Goal: Information Seeking & Learning: Learn about a topic

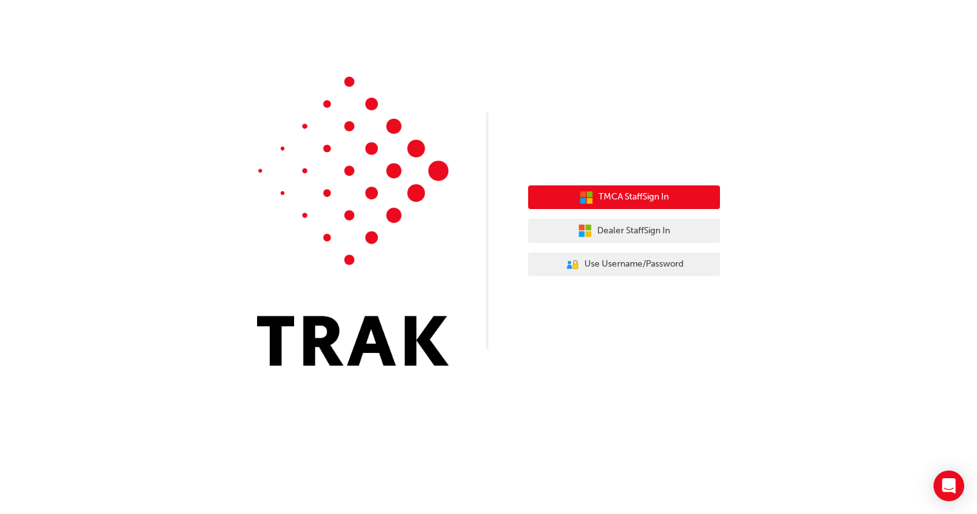
click at [624, 198] on span "TMCA Staff Sign In" at bounding box center [634, 197] width 70 height 15
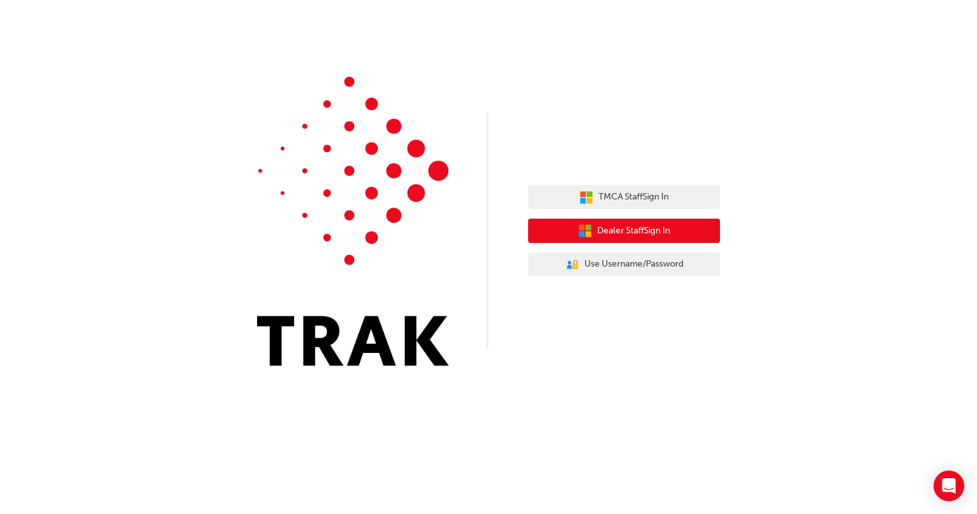
click at [636, 240] on button "Dealer Staff Sign In" at bounding box center [624, 231] width 192 height 24
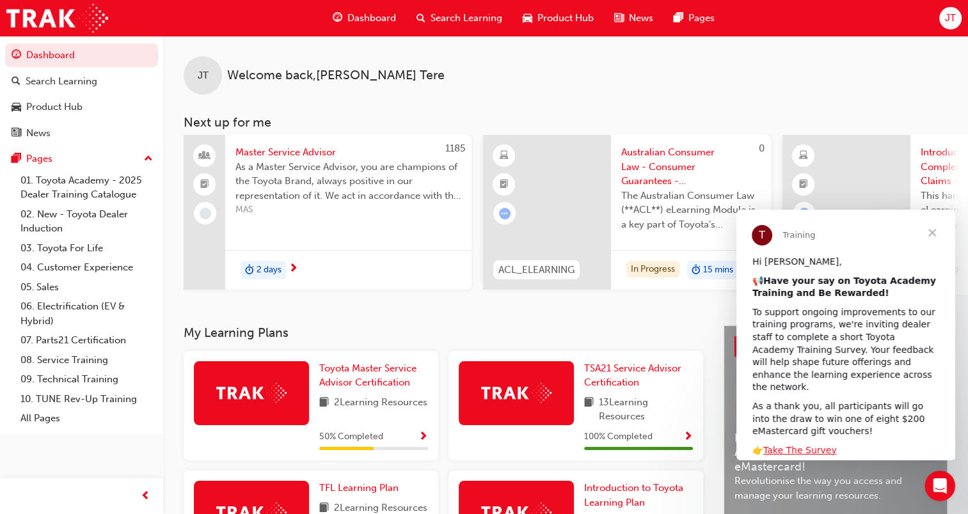
click at [927, 232] on span "Close" at bounding box center [932, 233] width 46 height 46
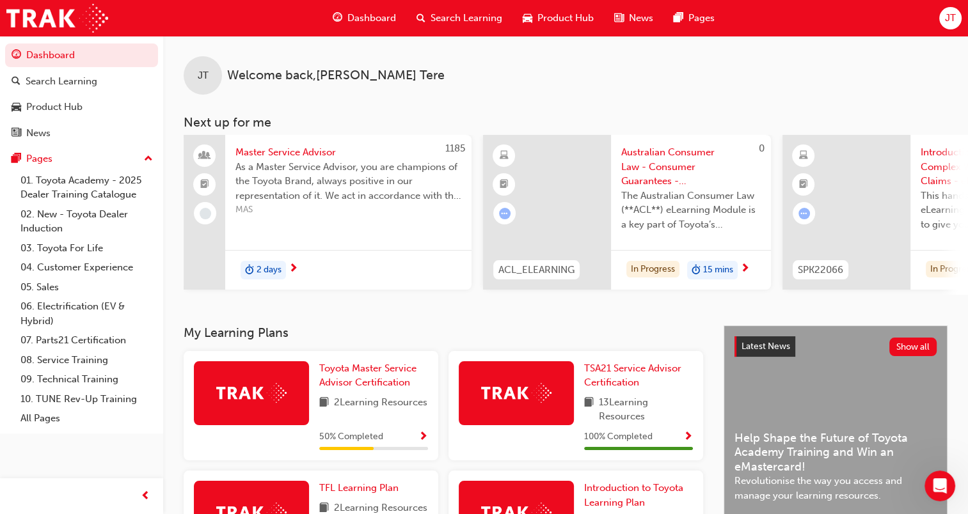
click at [340, 216] on span "MAS" at bounding box center [348, 210] width 226 height 15
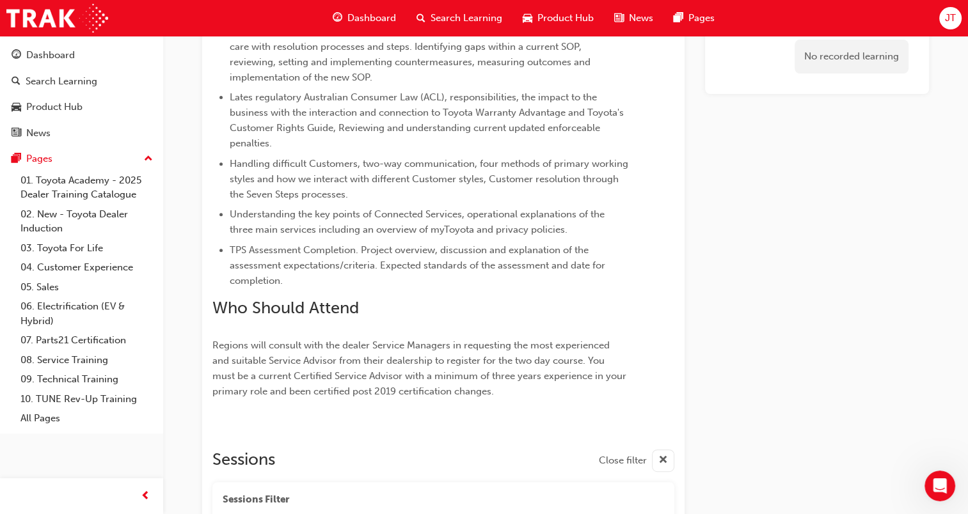
scroll to position [472, 0]
click at [89, 54] on div "Dashboard" at bounding box center [82, 55] width 140 height 16
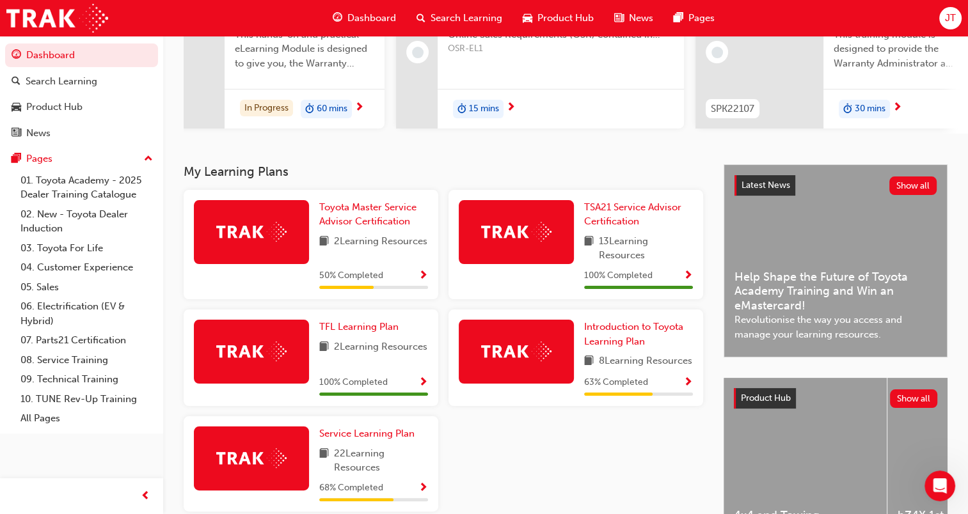
scroll to position [162, 0]
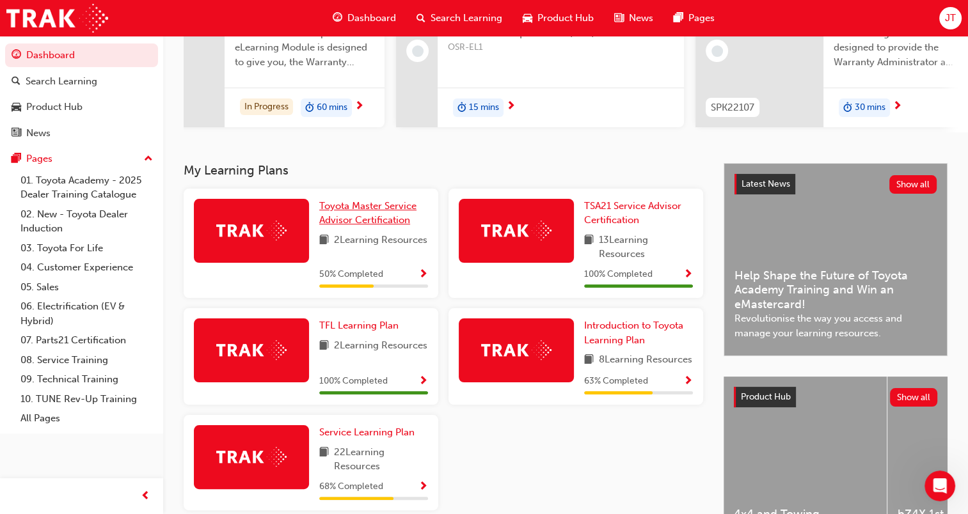
click at [379, 224] on span "Toyota Master Service Advisor Certification" at bounding box center [367, 213] width 97 height 26
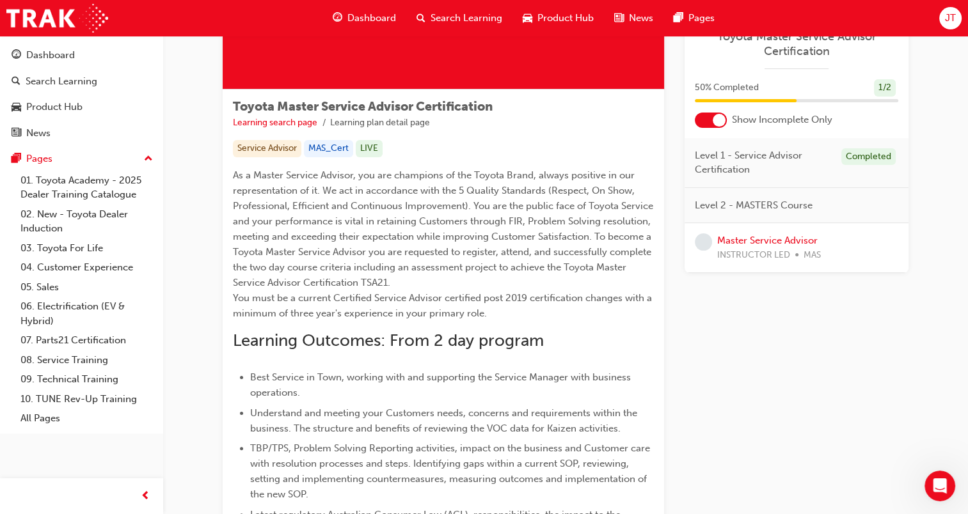
scroll to position [168, 0]
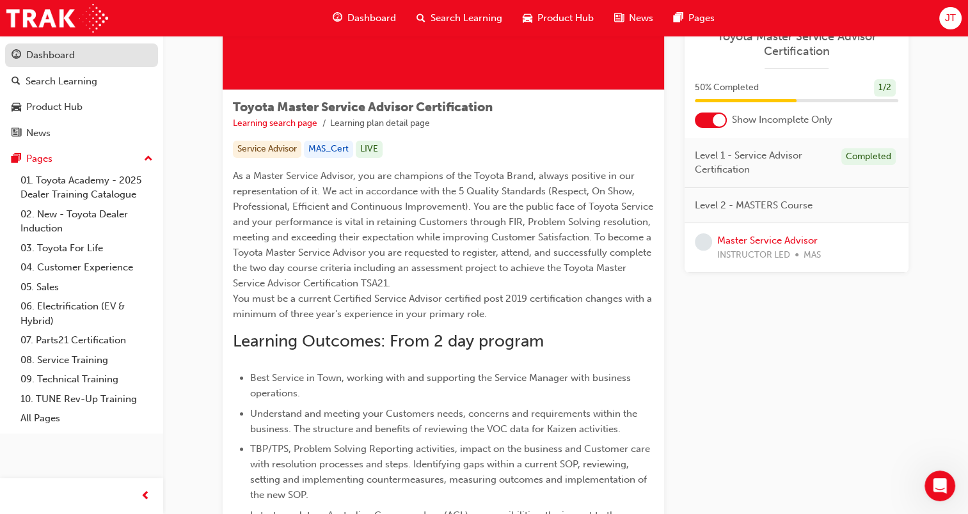
click at [89, 65] on link "Dashboard" at bounding box center [81, 55] width 153 height 24
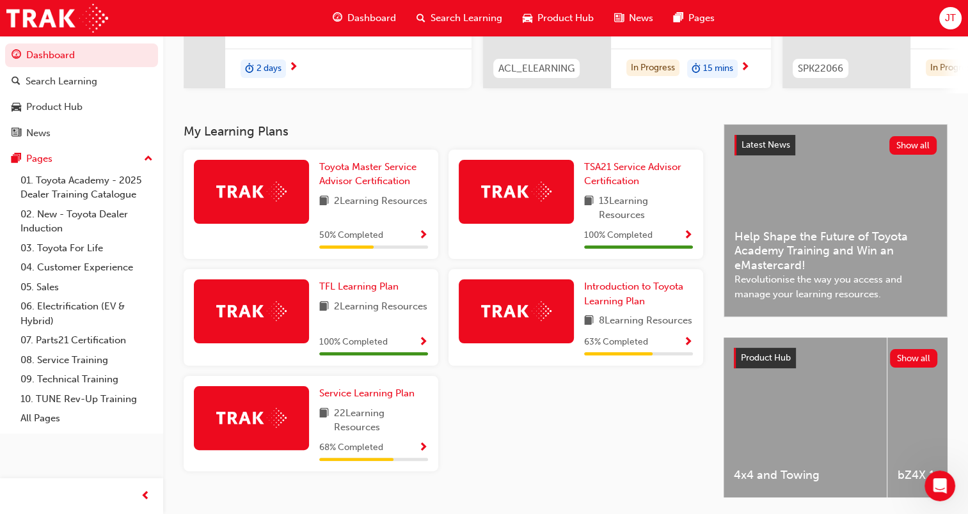
scroll to position [202, 0]
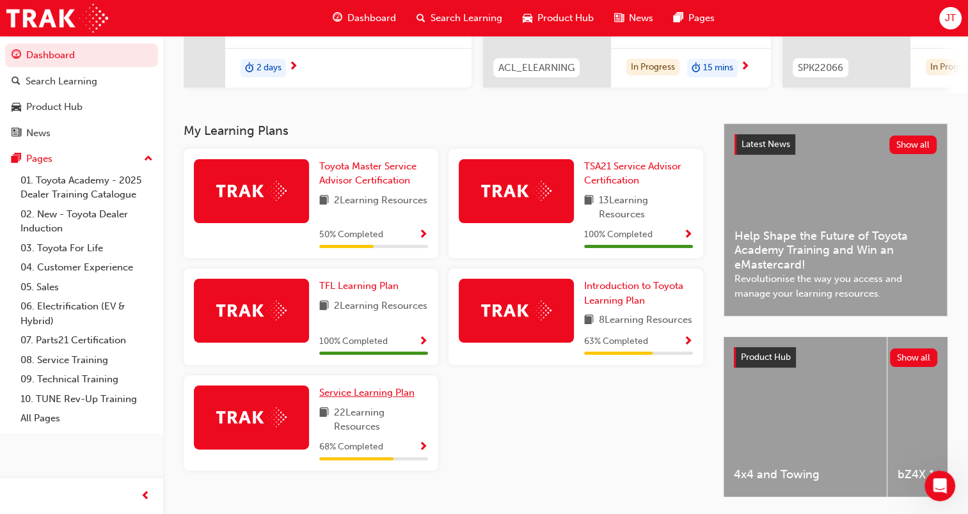
click at [392, 398] on span "Service Learning Plan" at bounding box center [366, 393] width 95 height 12
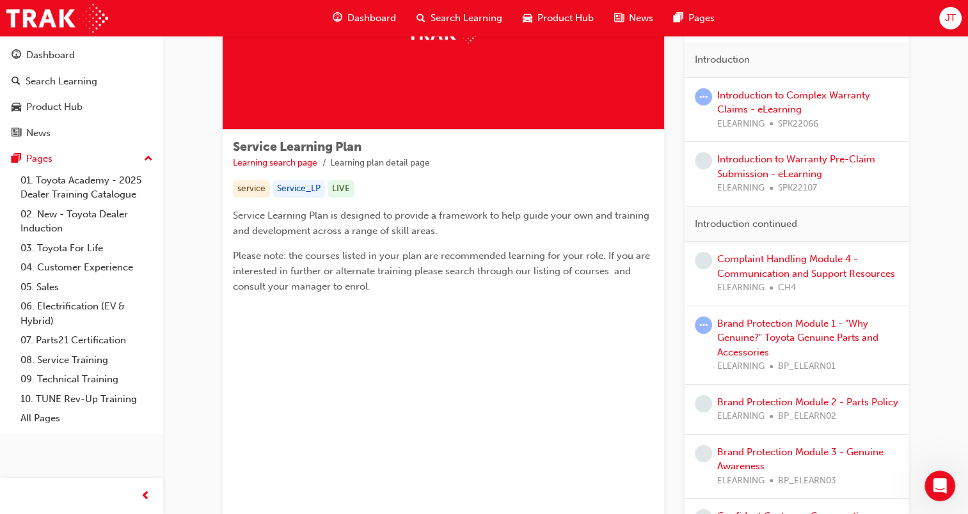
scroll to position [148, 0]
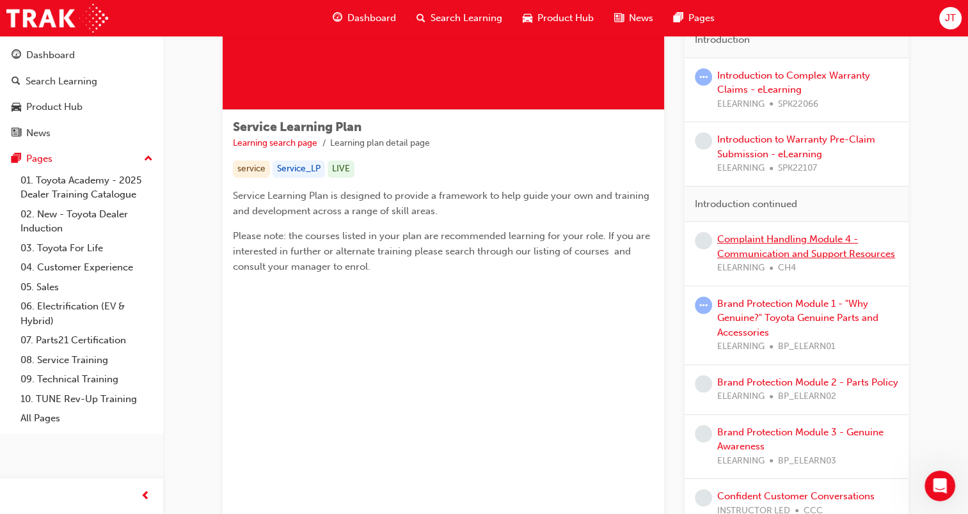
click at [807, 252] on link "Complaint Handling Module 4 - Communication and Support Resources" at bounding box center [806, 246] width 178 height 26
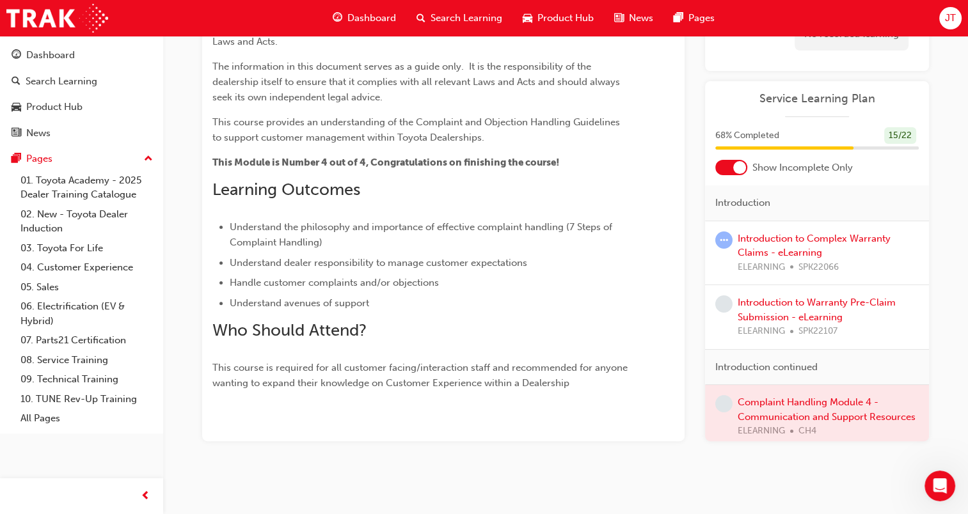
scroll to position [278, 0]
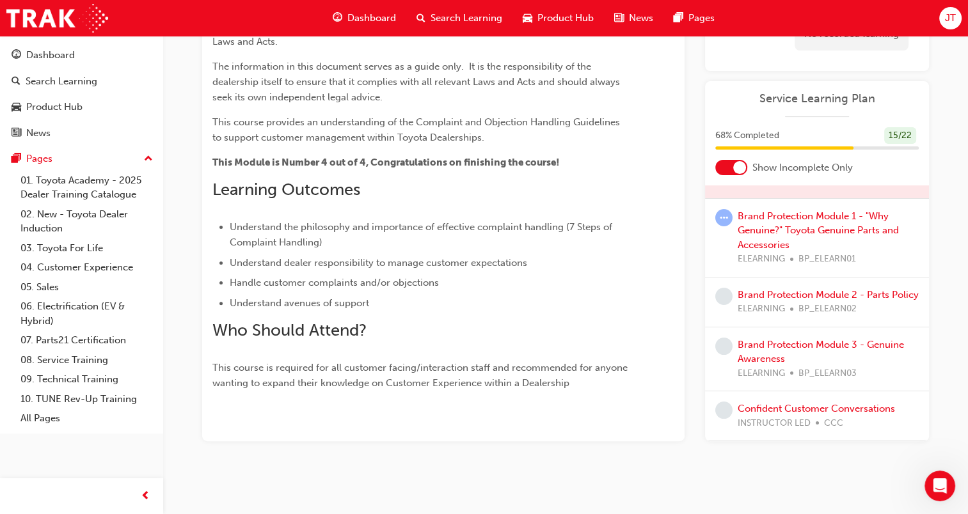
drag, startPoint x: 922, startPoint y: 342, endPoint x: 10, endPoint y: 3, distance: 973.0
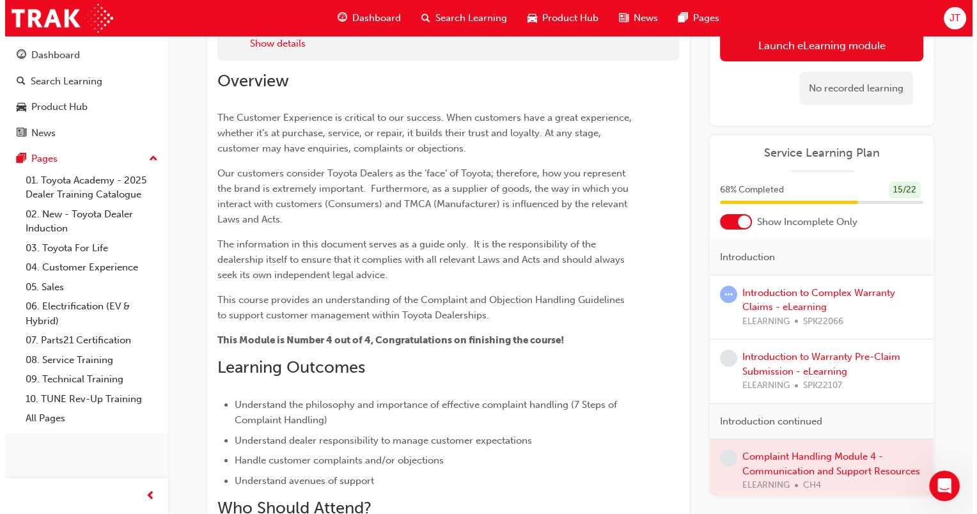
scroll to position [0, 0]
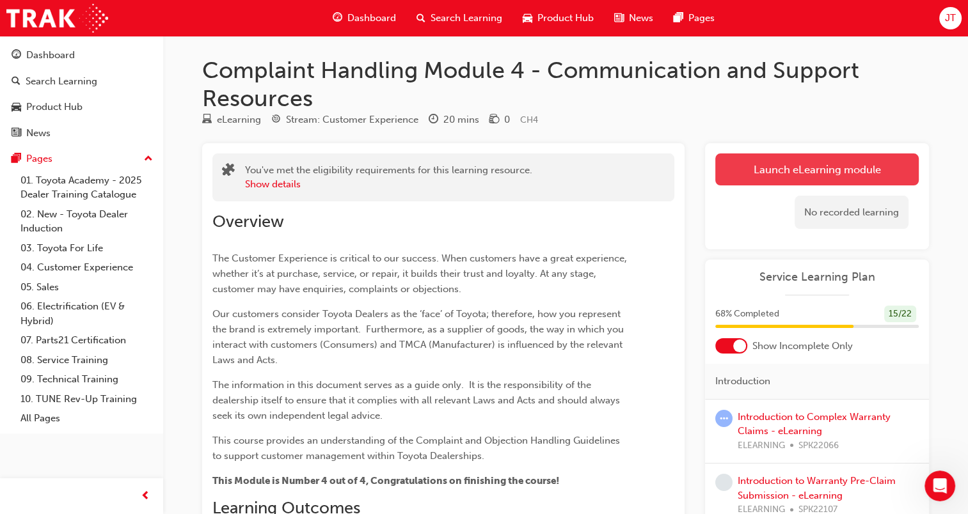
click at [805, 170] on link "Launch eLearning module" at bounding box center [816, 170] width 203 height 32
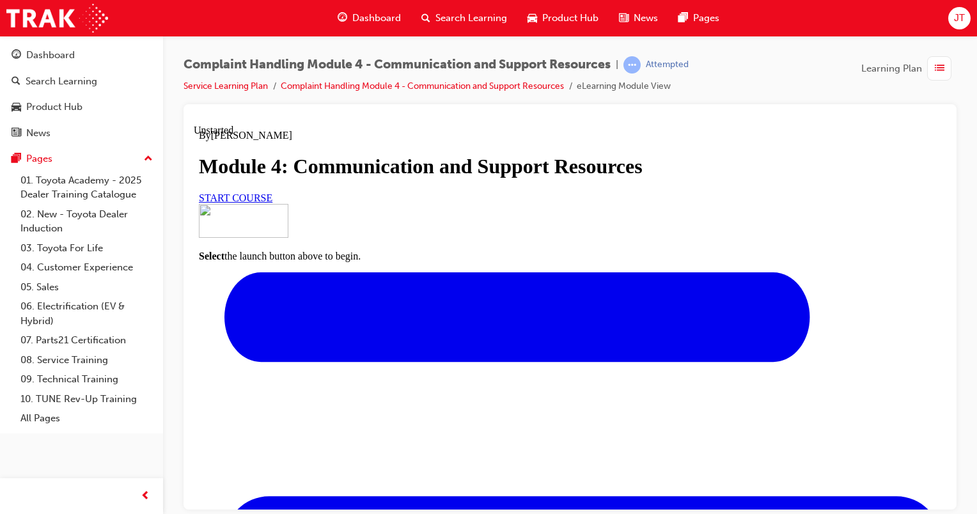
scroll to position [51, 0]
click at [272, 203] on span "START COURSE" at bounding box center [236, 197] width 74 height 11
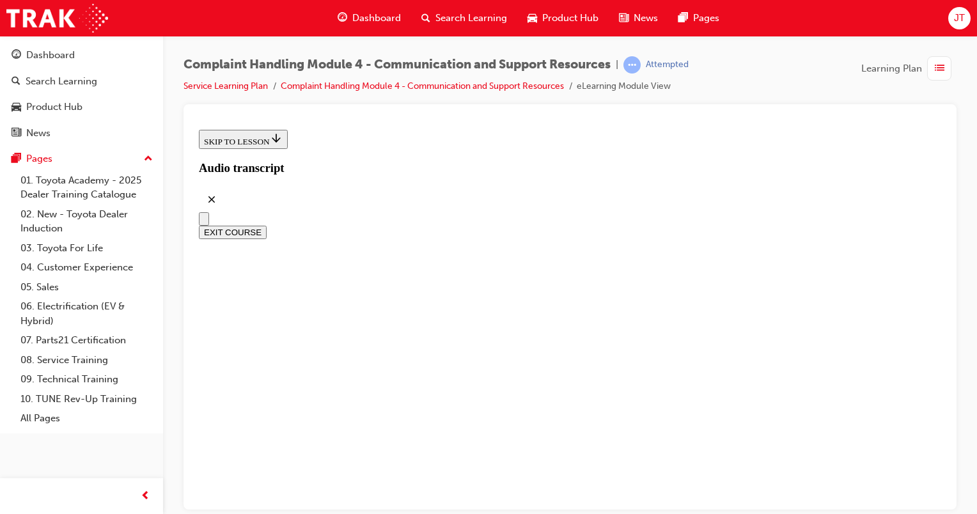
scroll to position [437, 0]
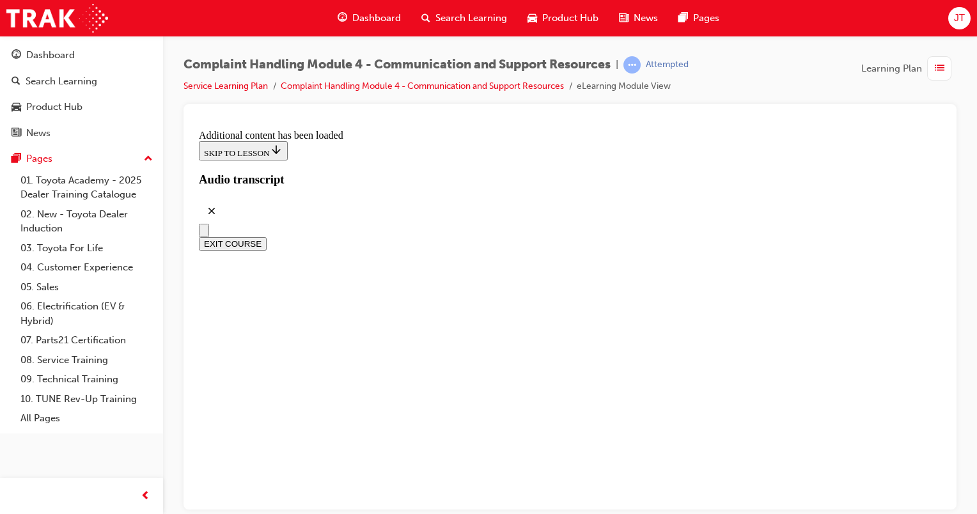
scroll to position [5069, 0]
drag, startPoint x: 655, startPoint y: 430, endPoint x: 295, endPoint y: 349, distance: 368.4
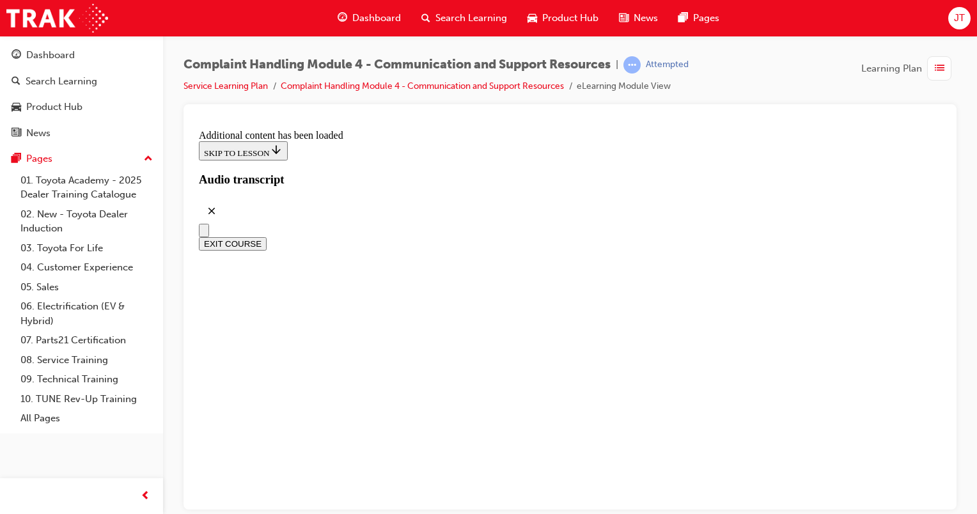
drag, startPoint x: 295, startPoint y: 349, endPoint x: 371, endPoint y: 348, distance: 75.5
copy ul "Parts Customer Help Desk (Parts support) partscustomerhelpdesk@toyota.com.au (o…"
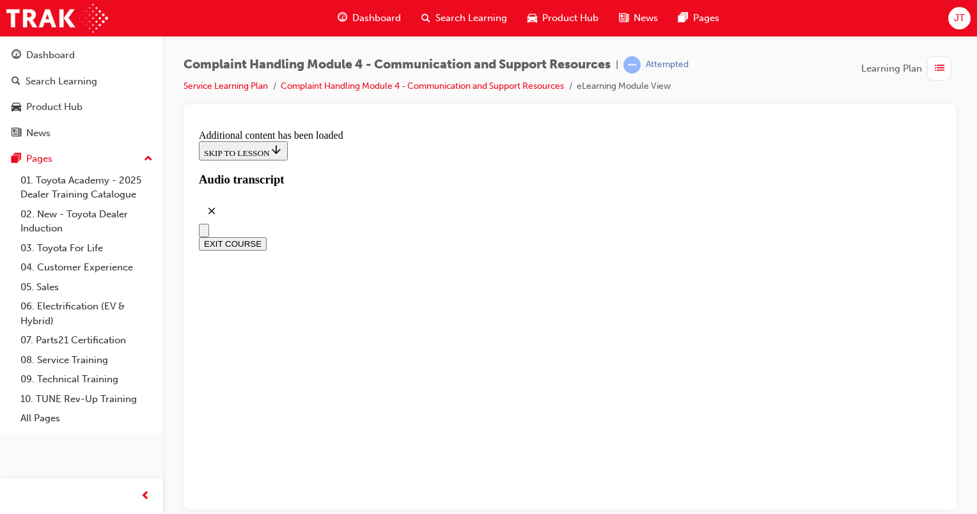
radio input "true"
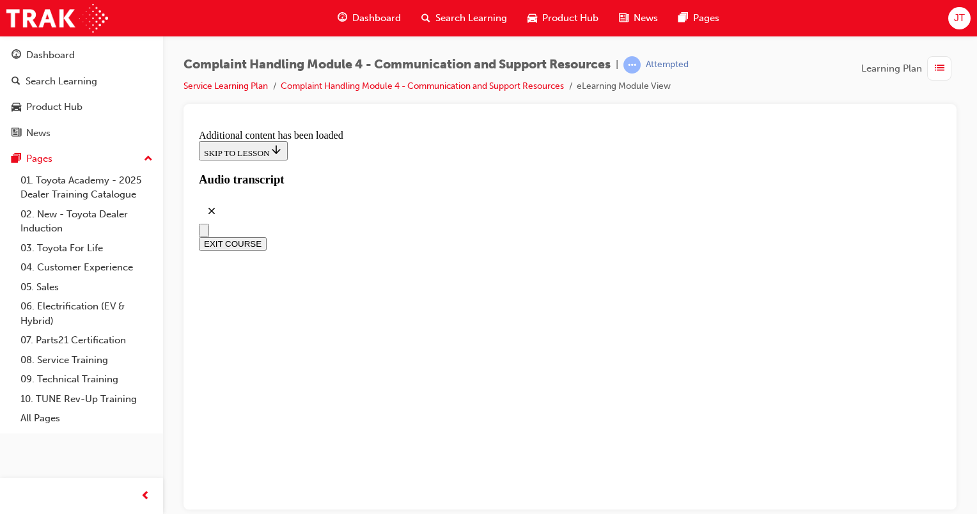
scroll to position [7917, 0]
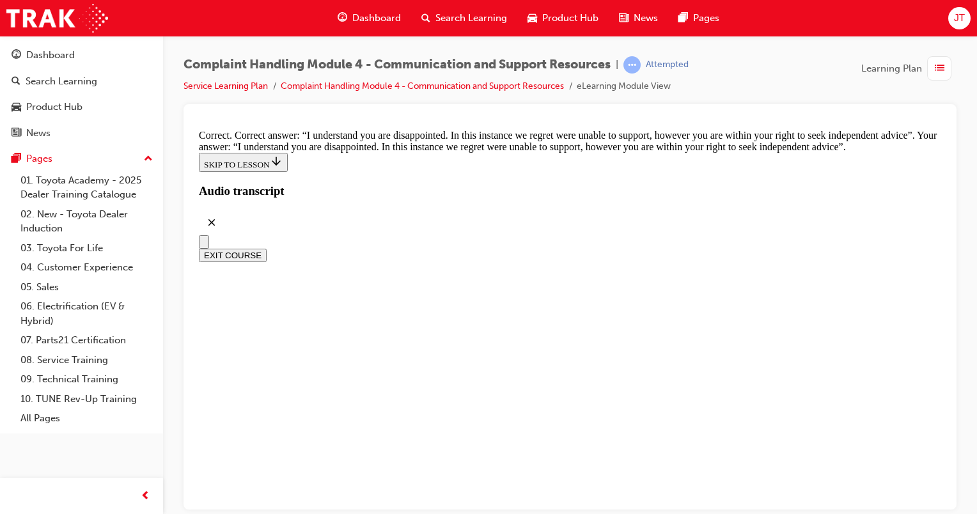
scroll to position [8372, 0]
checkbox input "true"
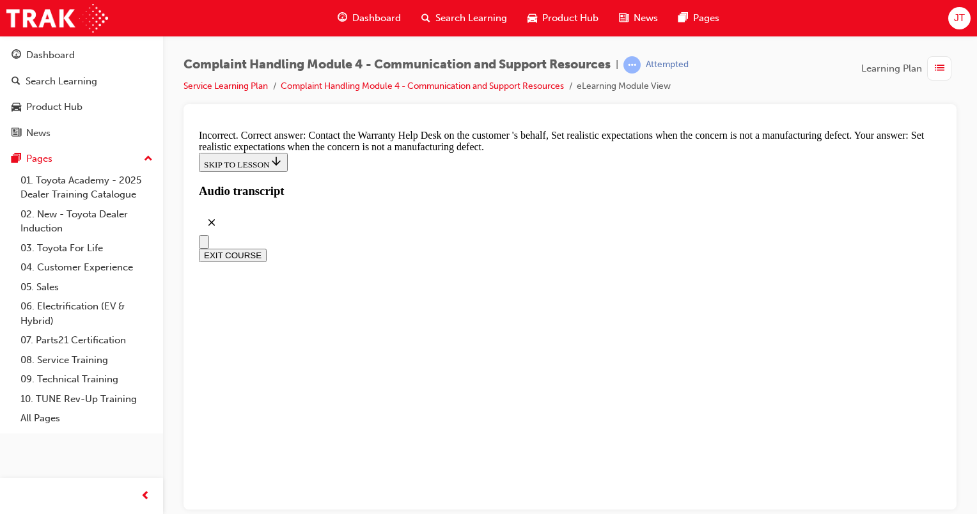
scroll to position [8640, 0]
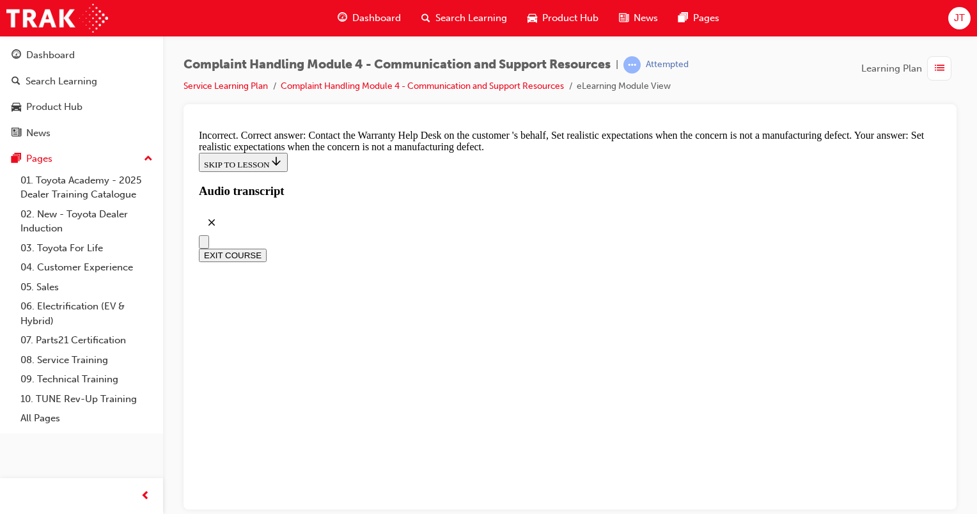
checkbox input "true"
checkbox input "false"
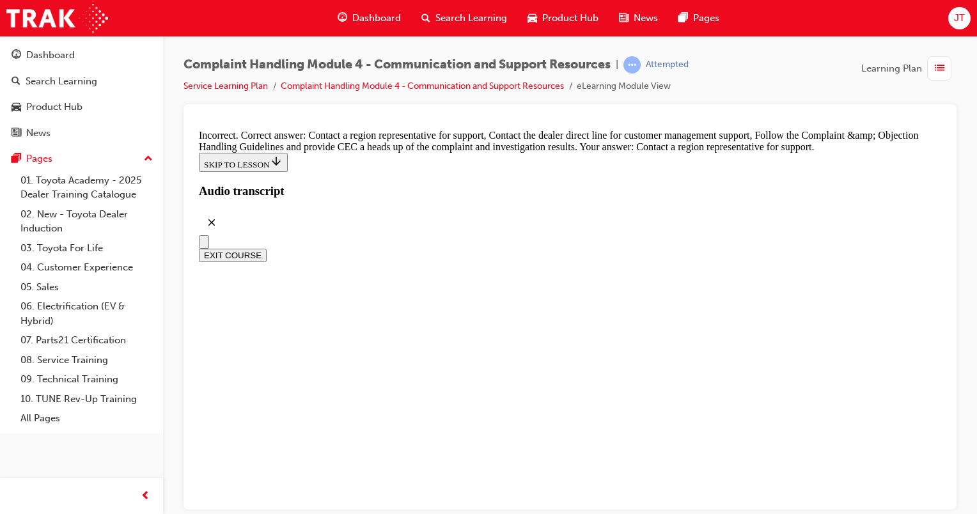
checkbox input "false"
checkbox input "true"
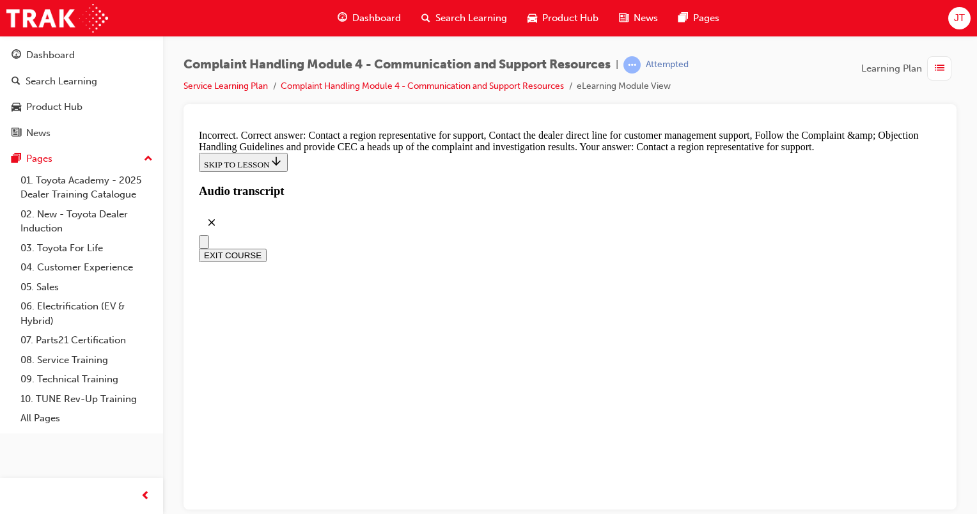
checkbox input "true"
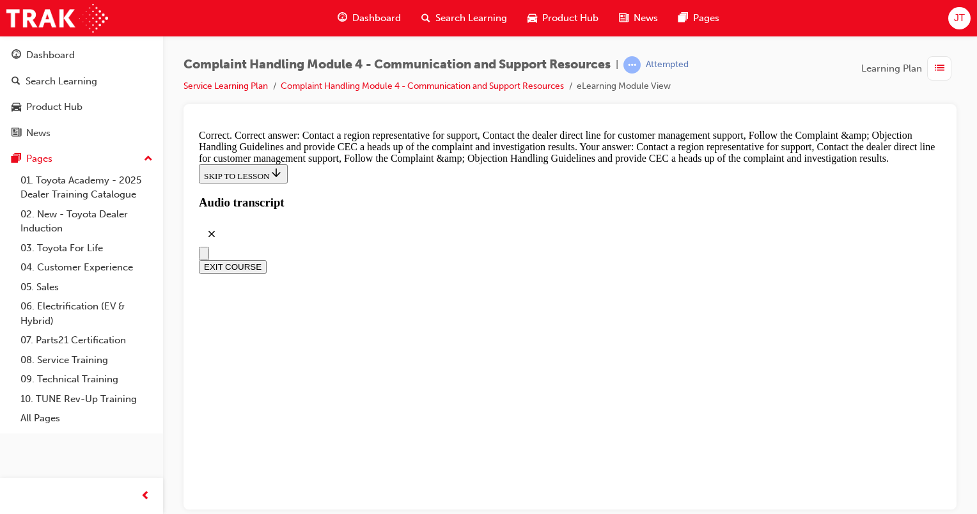
scroll to position [9387, 0]
radio input "true"
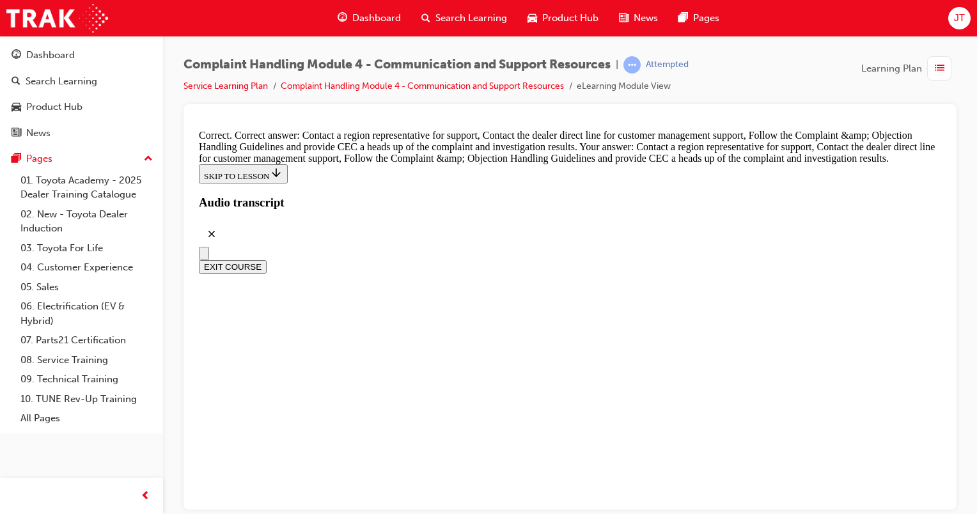
radio input "true"
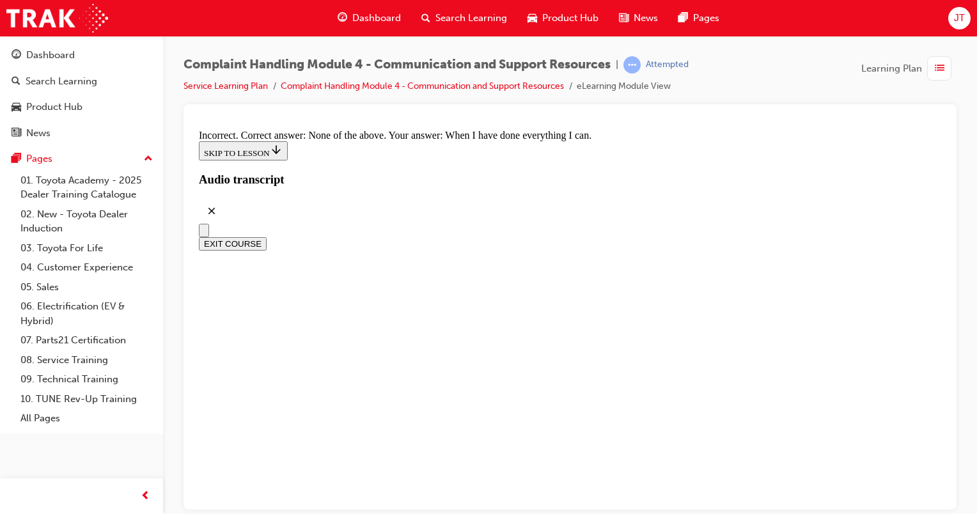
scroll to position [9389, 0]
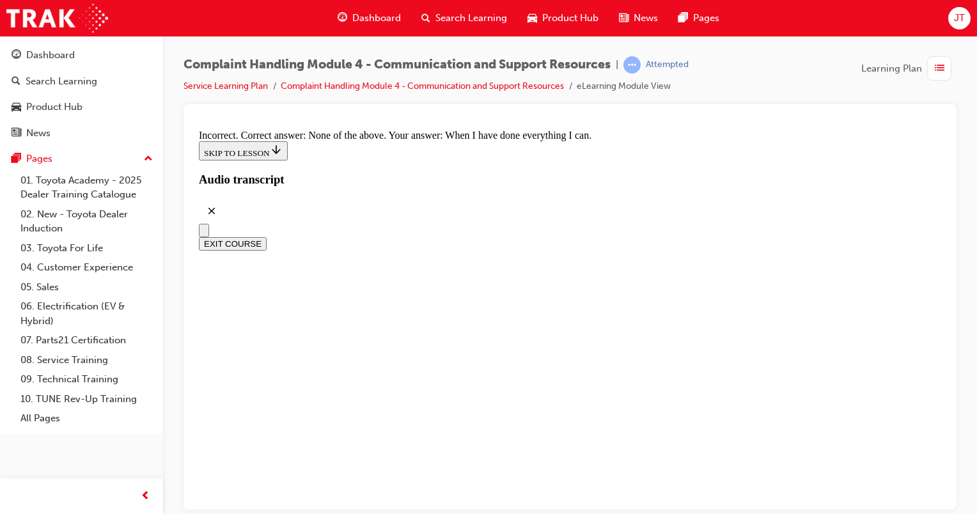
radio input "true"
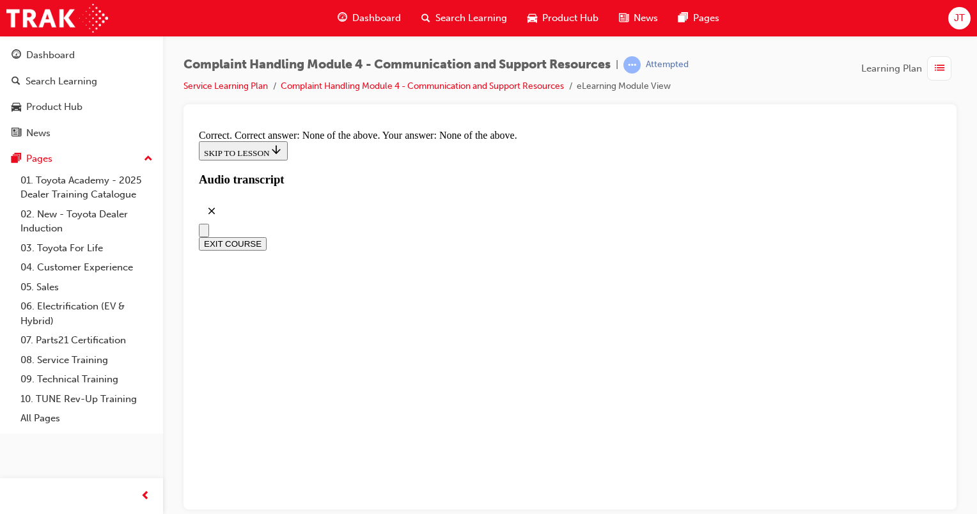
scroll to position [9676, 0]
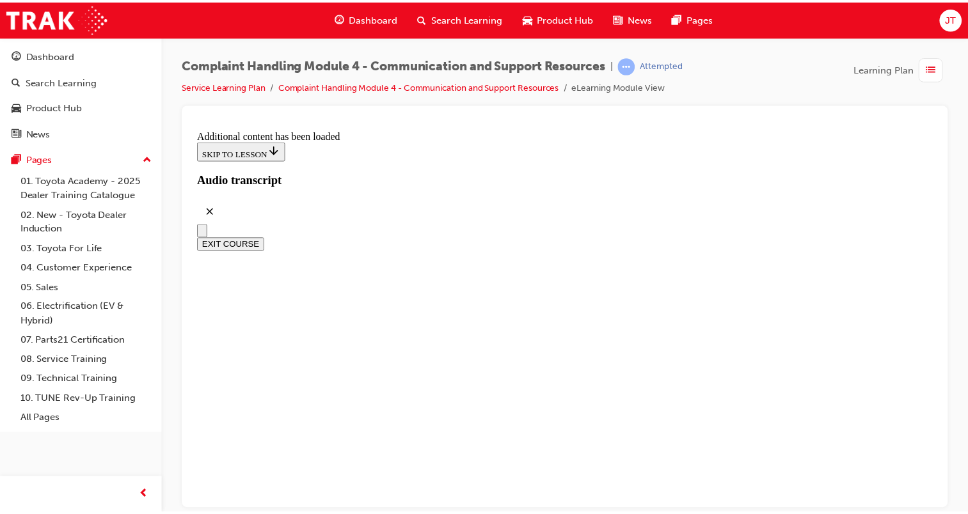
scroll to position [11077, 0]
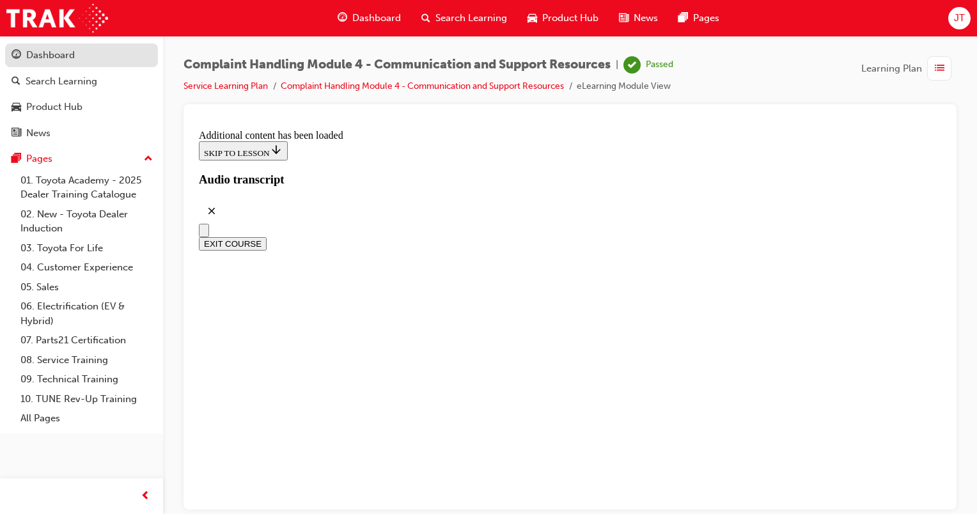
click at [74, 59] on div "Dashboard" at bounding box center [50, 55] width 49 height 15
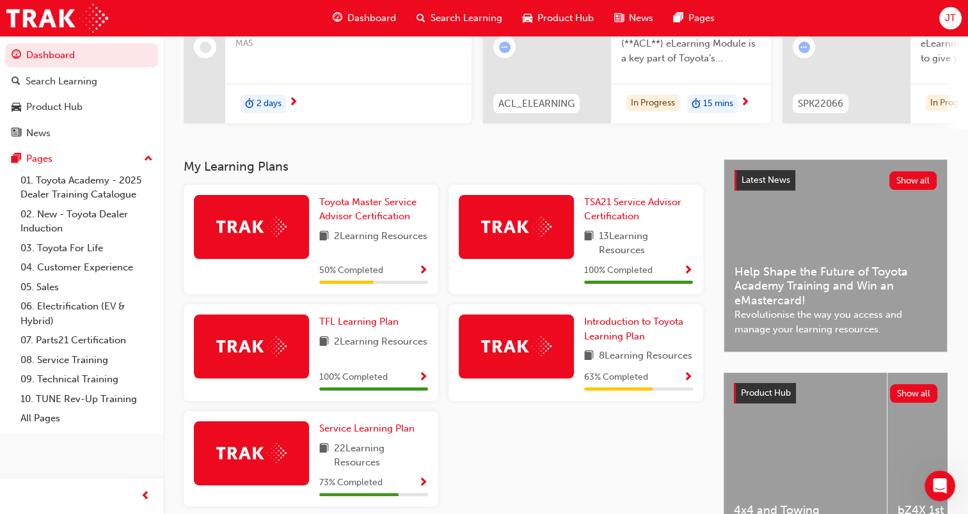
scroll to position [177, 0]
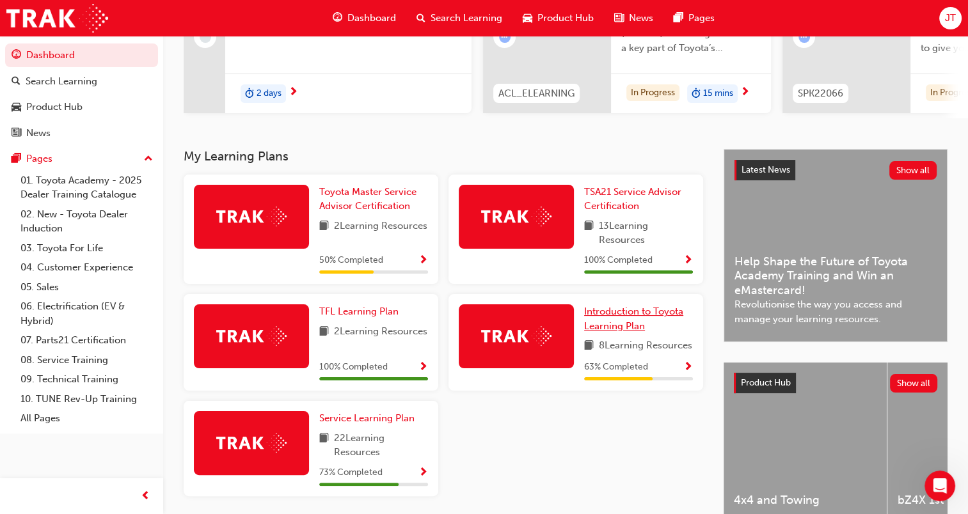
click at [626, 324] on span "Introduction to Toyota Learning Plan" at bounding box center [633, 319] width 99 height 26
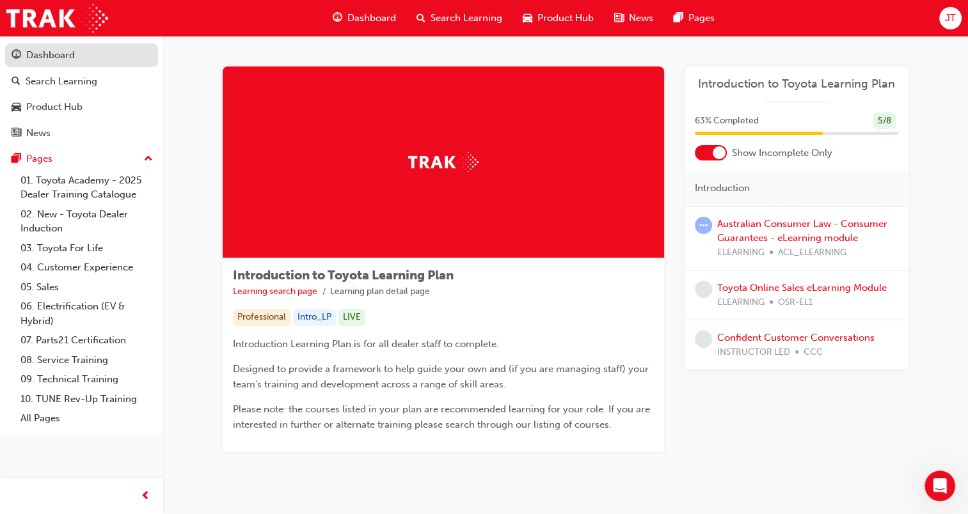
click at [69, 61] on div "Dashboard" at bounding box center [50, 55] width 49 height 15
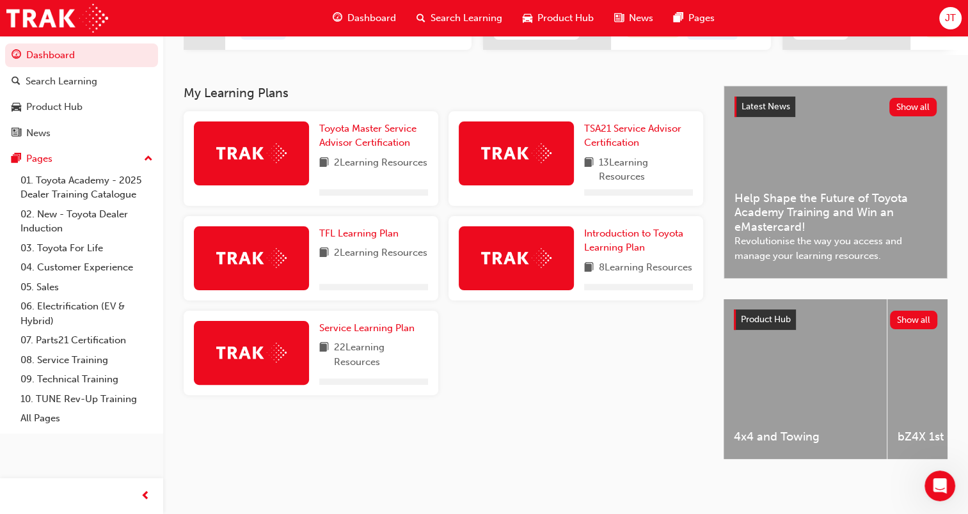
scroll to position [249, 0]
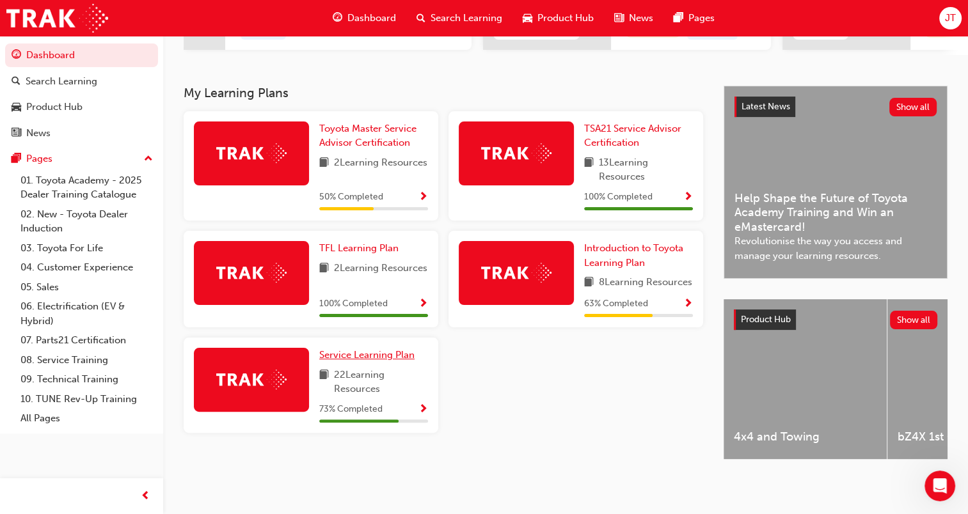
click at [353, 361] on span "Service Learning Plan" at bounding box center [366, 355] width 95 height 12
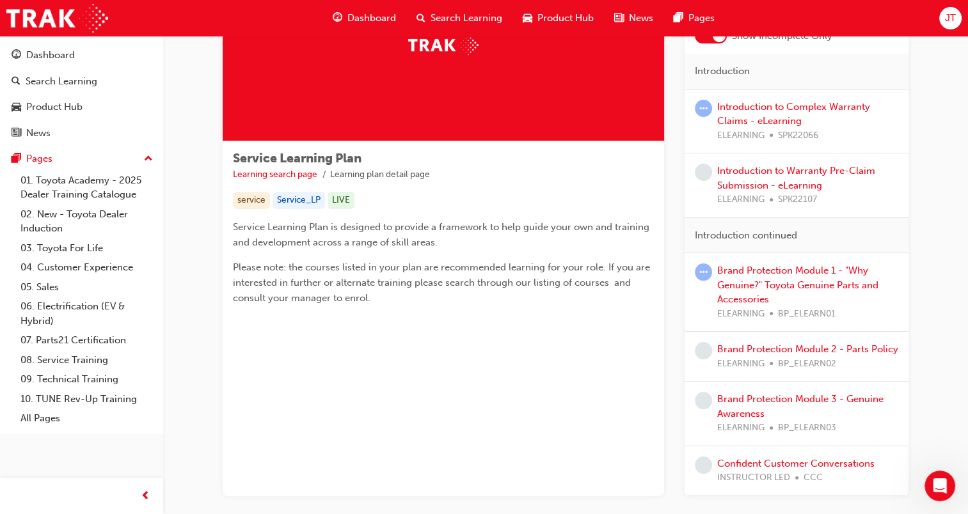
scroll to position [120, 0]
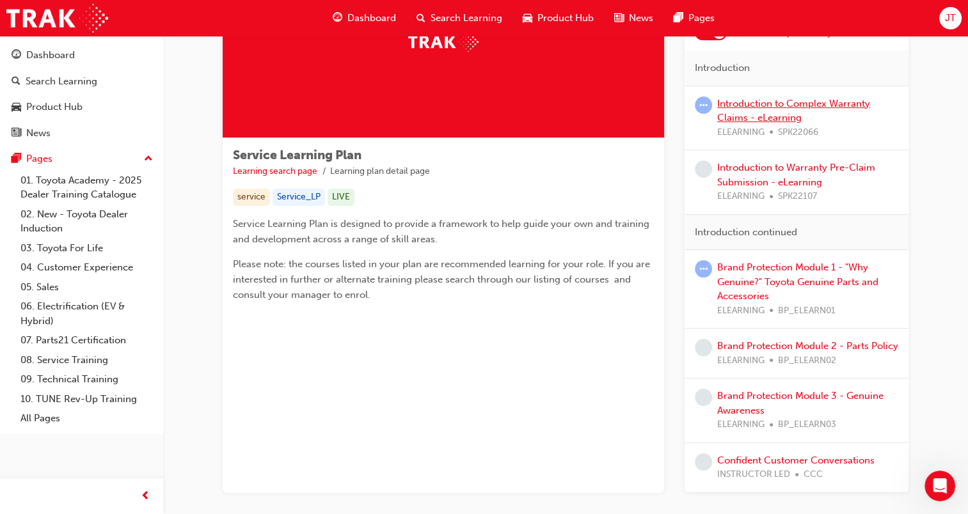
click at [780, 111] on link "Introduction to Complex Warranty Claims - eLearning" at bounding box center [793, 111] width 153 height 26
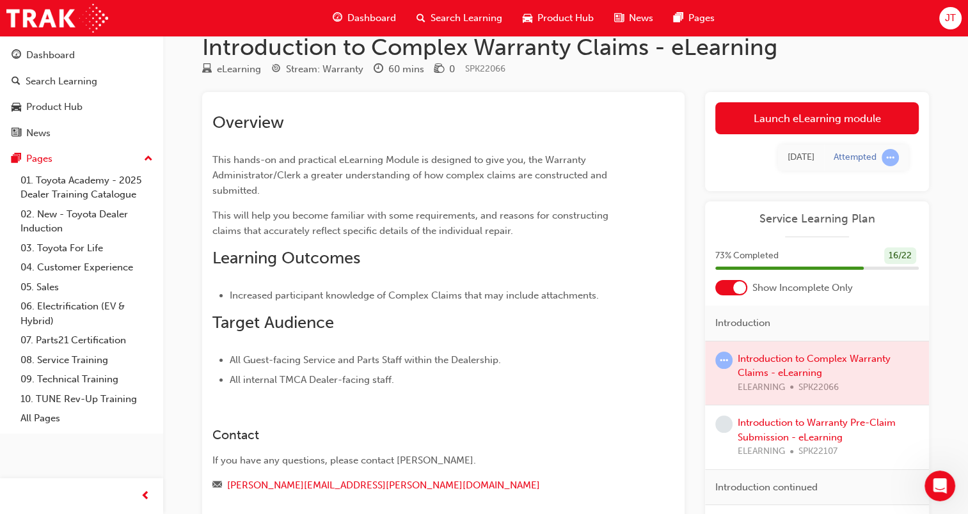
scroll to position [23, 0]
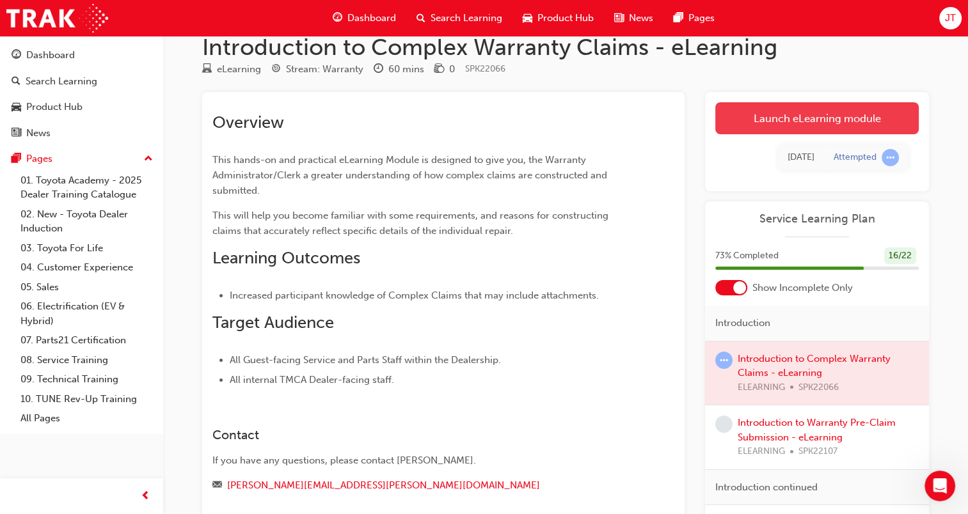
click at [766, 118] on link "Launch eLearning module" at bounding box center [816, 118] width 203 height 32
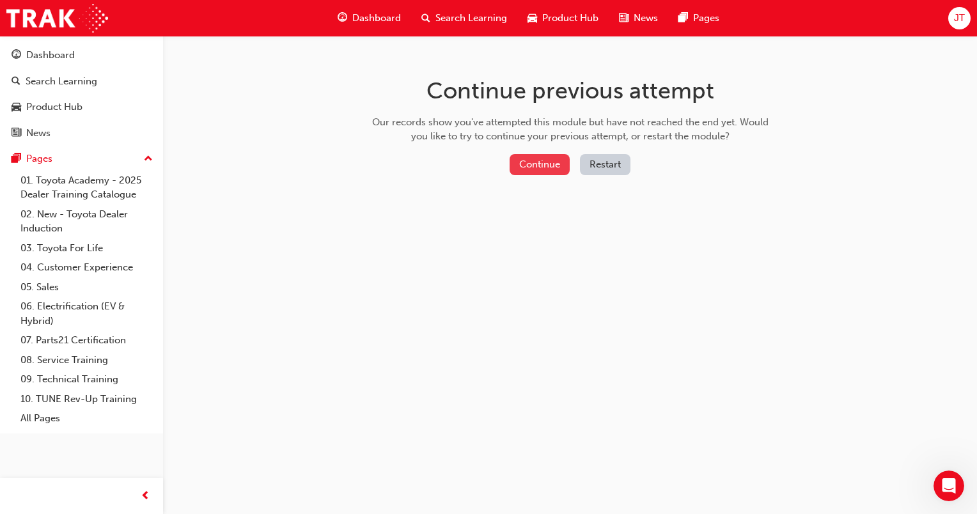
click at [546, 165] on button "Continue" at bounding box center [540, 164] width 60 height 21
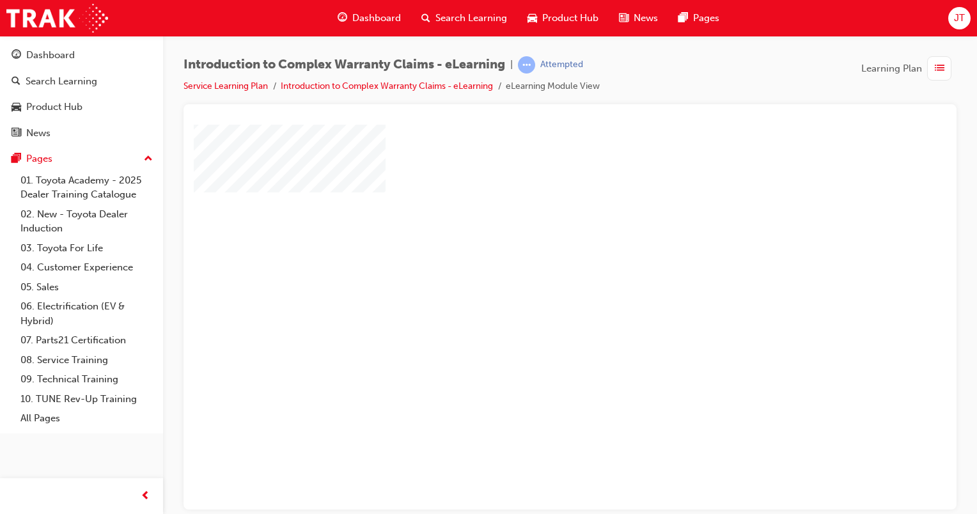
scroll to position [31, 0]
click at [533, 249] on div "play" at bounding box center [533, 249] width 0 height 0
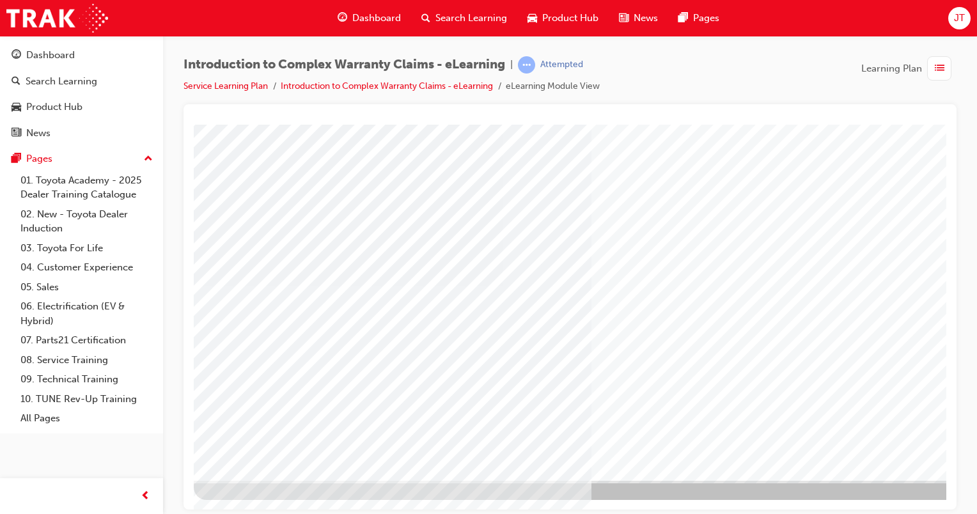
scroll to position [104, 127]
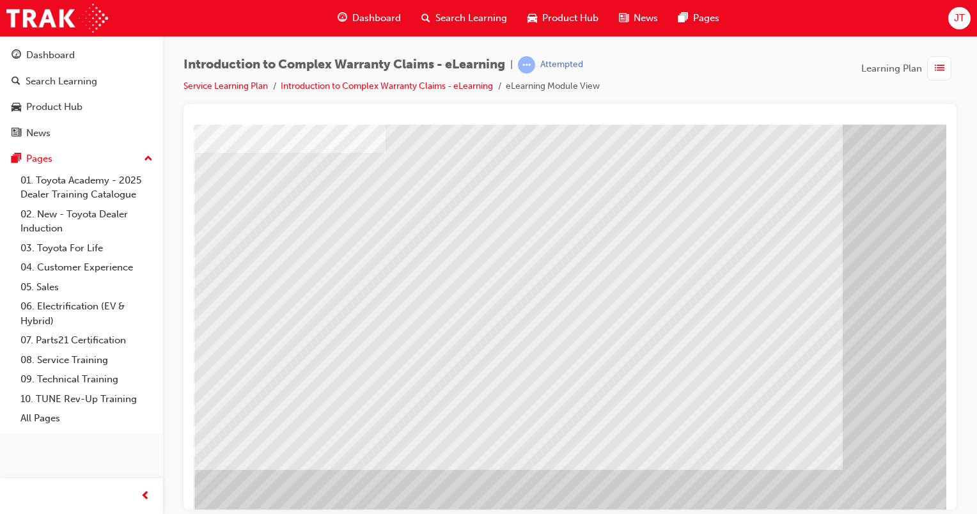
scroll to position [104, 0]
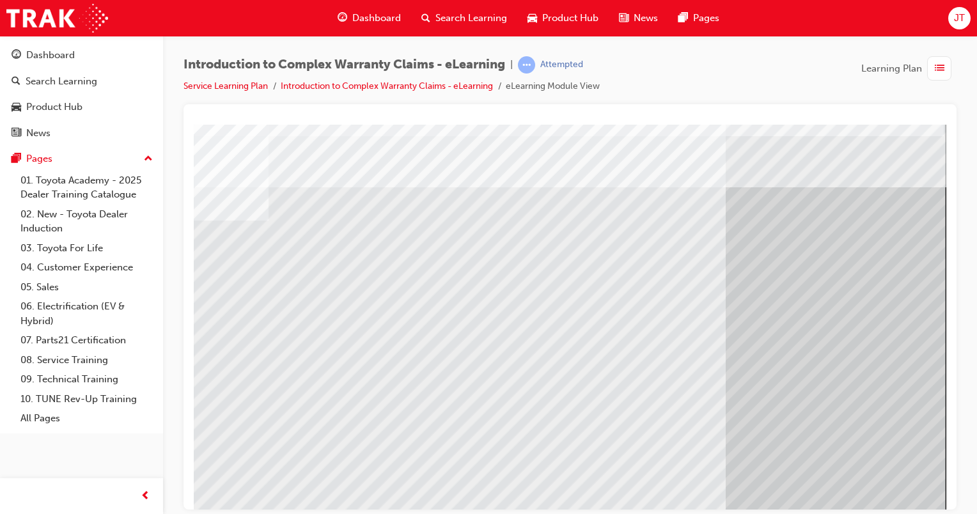
scroll to position [104, 127]
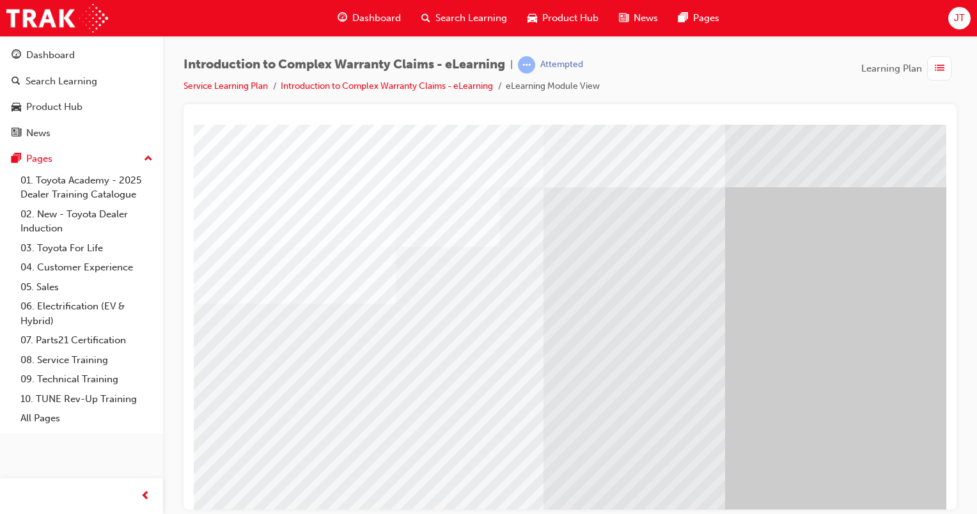
scroll to position [104, 0]
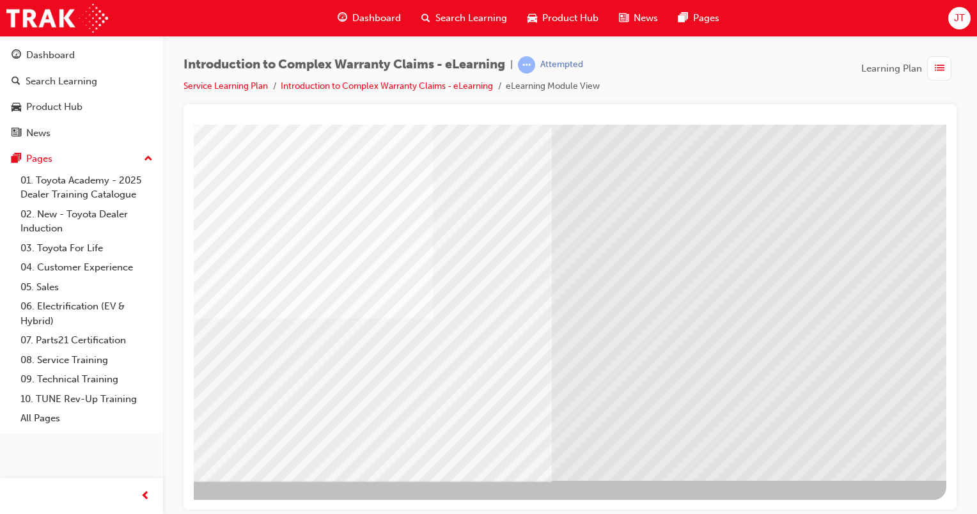
scroll to position [104, 120]
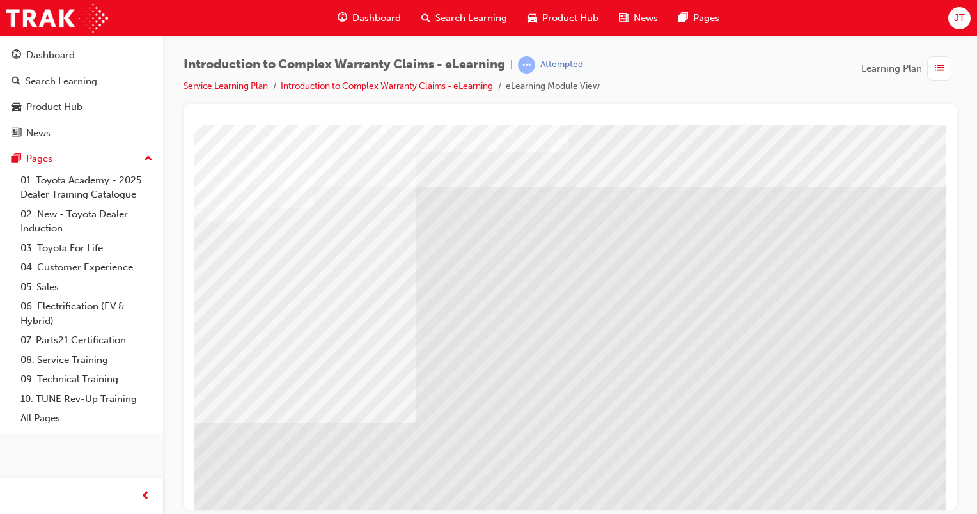
scroll to position [0, 0]
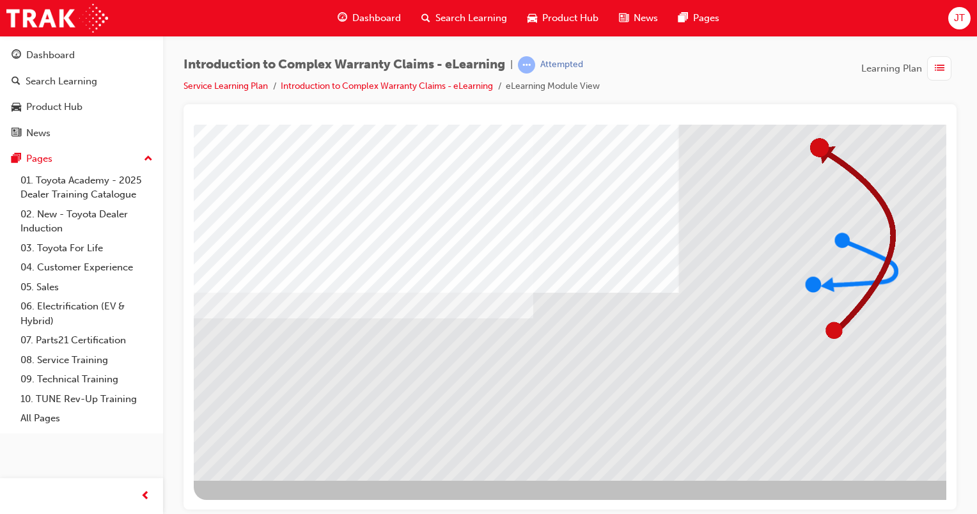
scroll to position [104, 127]
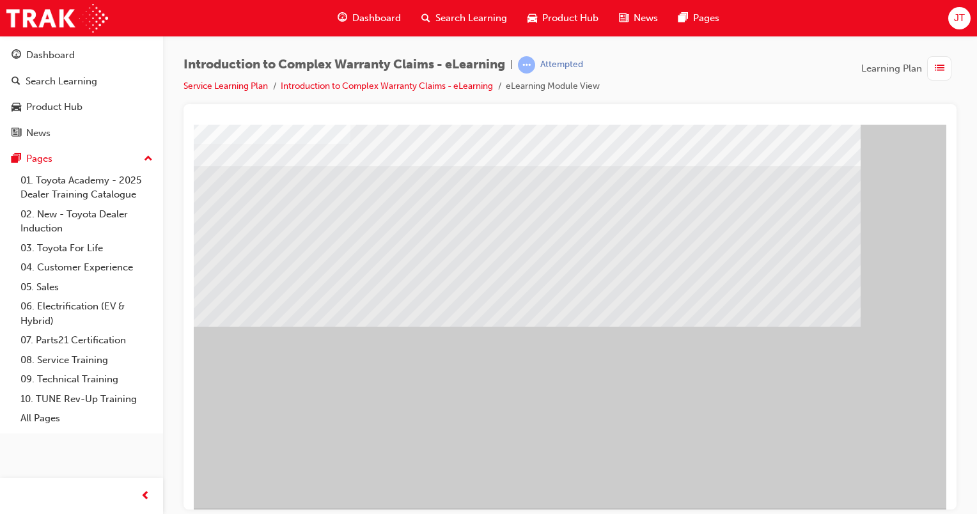
scroll to position [77, 0]
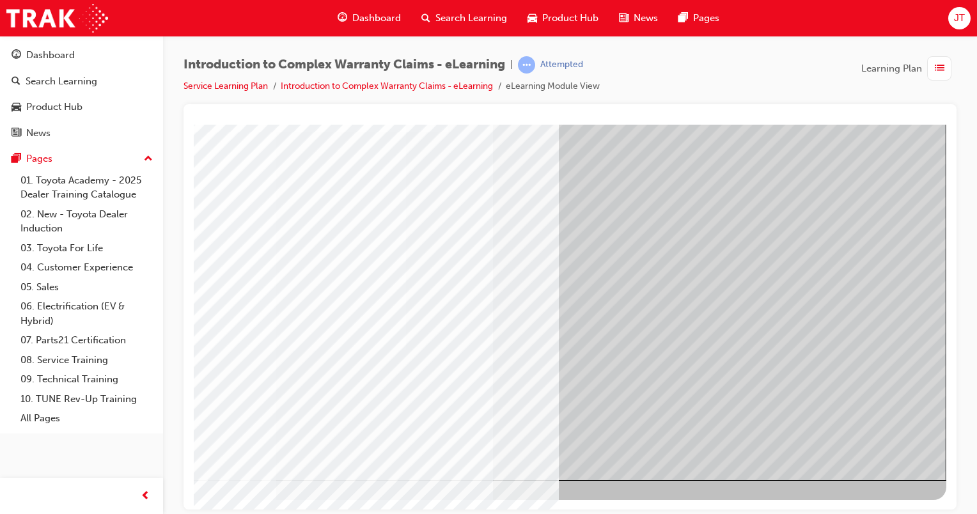
scroll to position [104, 126]
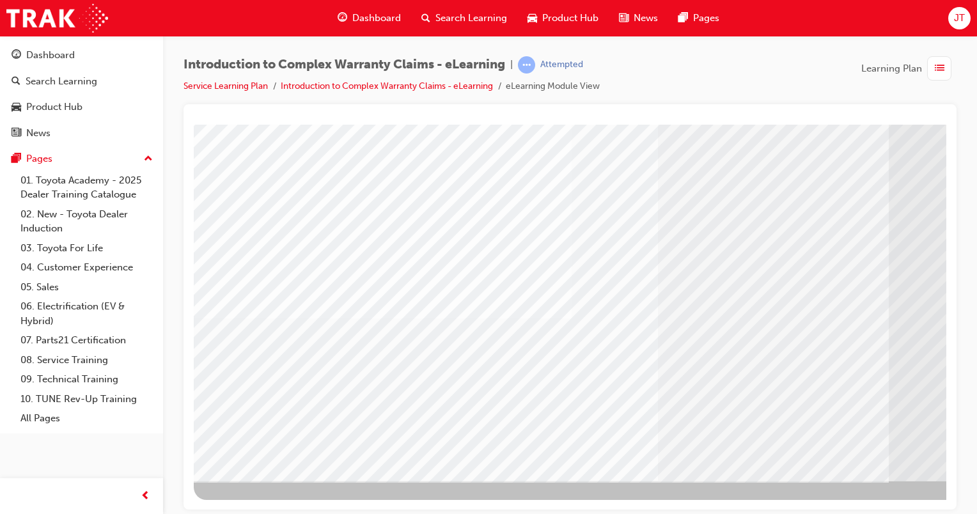
scroll to position [104, 127]
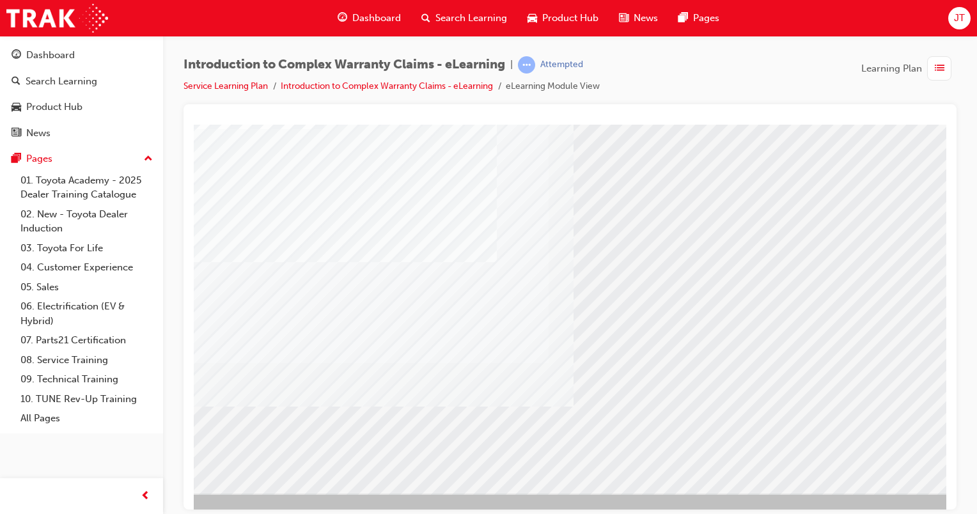
scroll to position [91, 127]
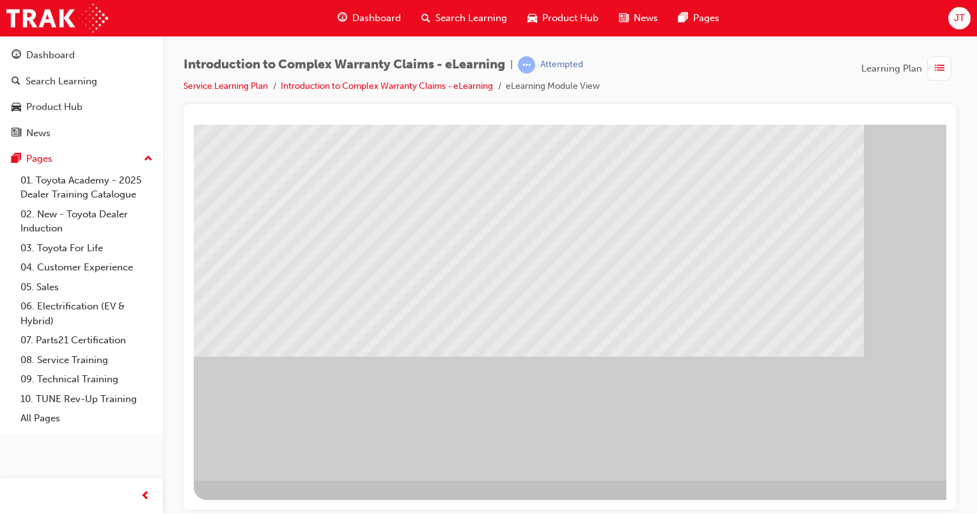
scroll to position [104, 127]
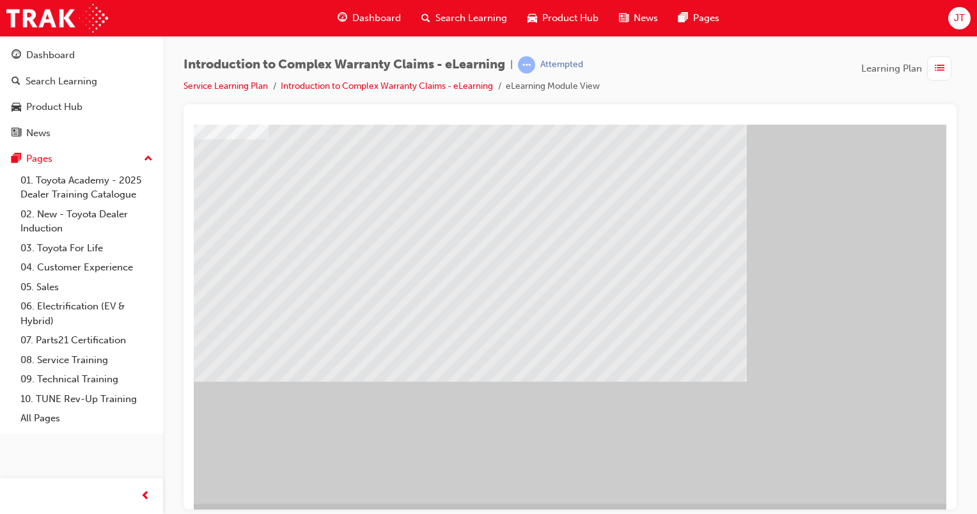
scroll to position [81, 123]
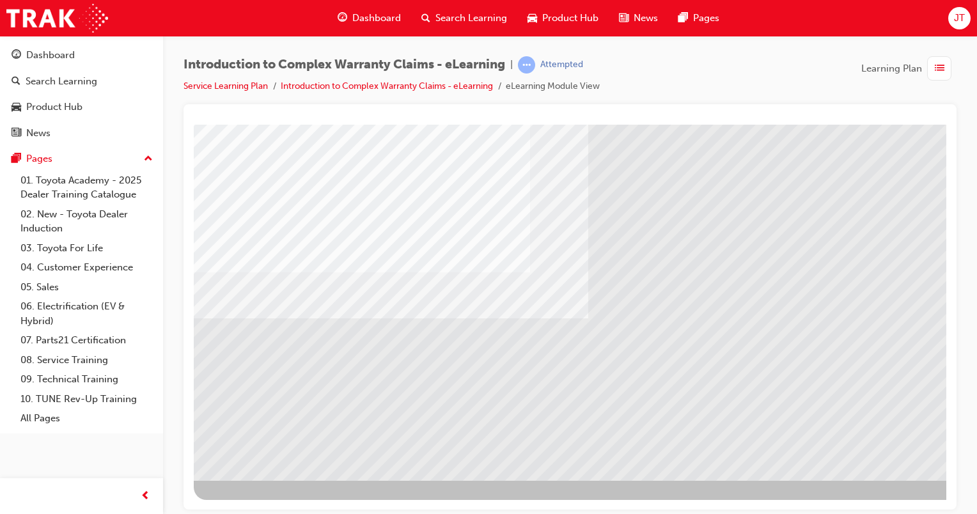
scroll to position [104, 127]
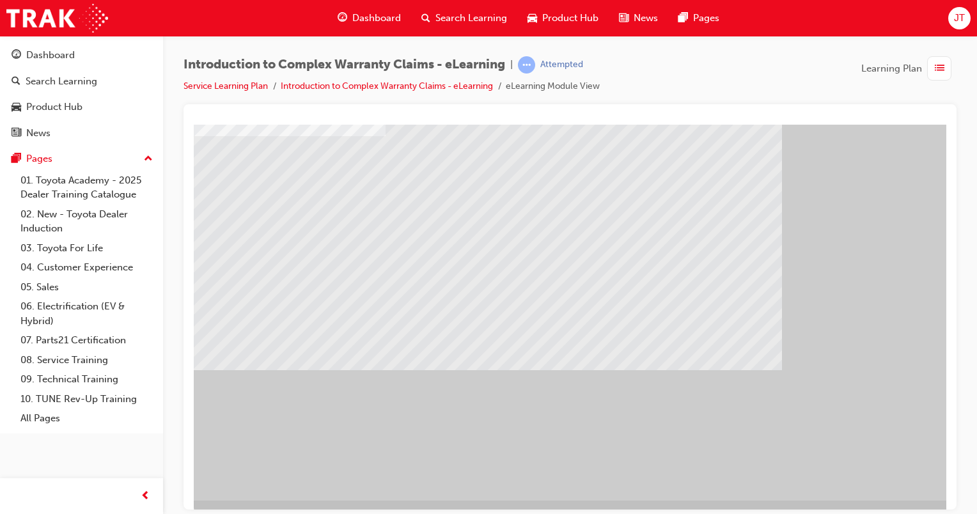
scroll to position [104, 0]
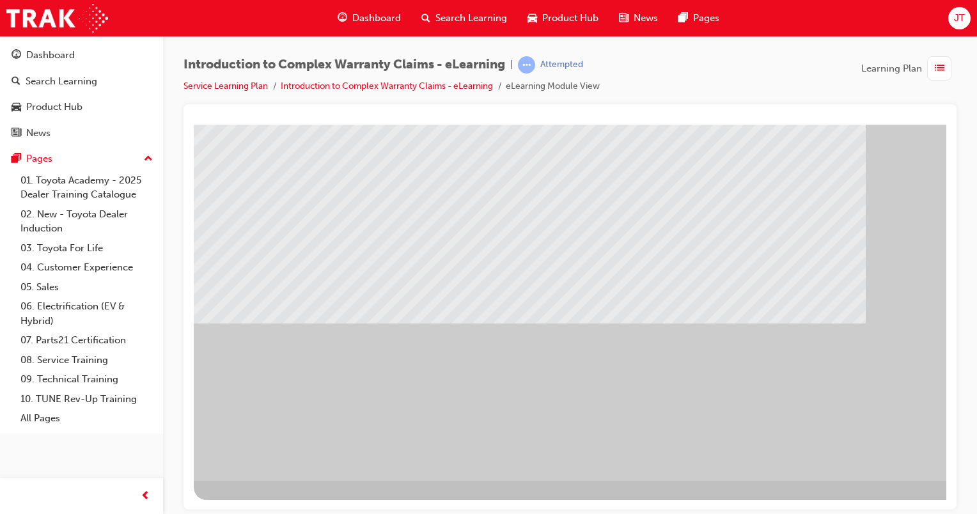
scroll to position [104, 127]
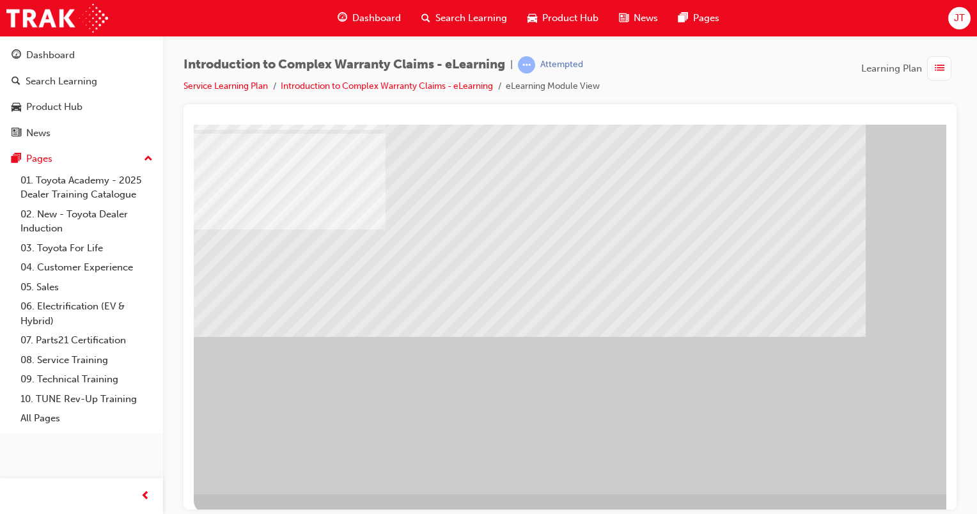
scroll to position [104, 0]
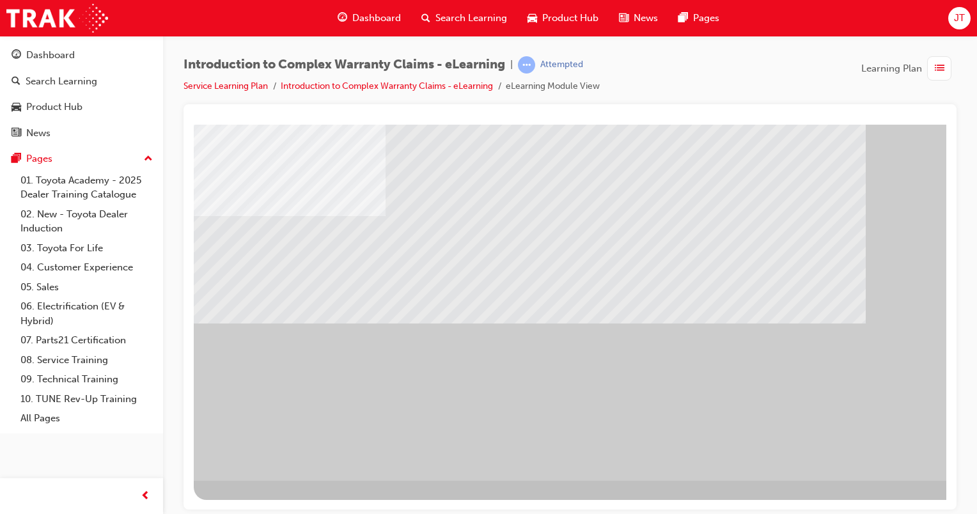
scroll to position [104, 127]
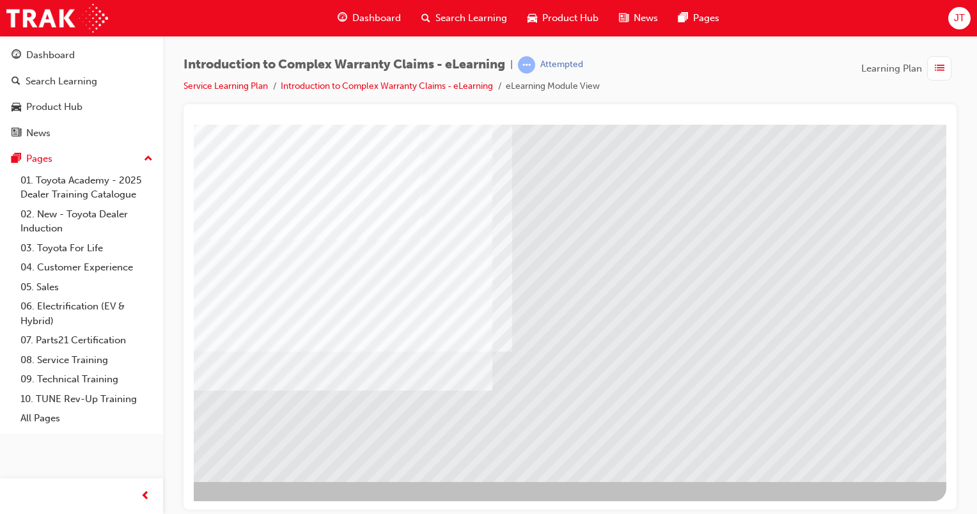
scroll to position [94, 127]
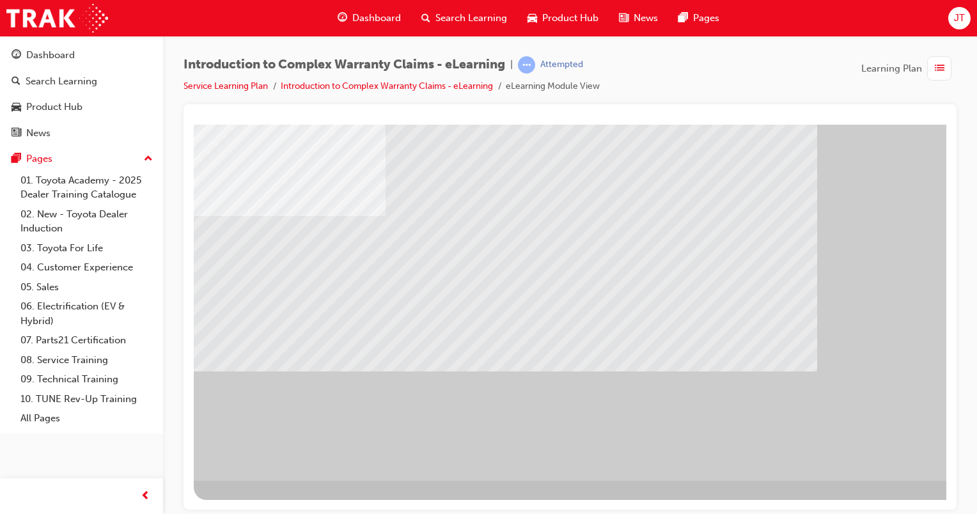
scroll to position [104, 127]
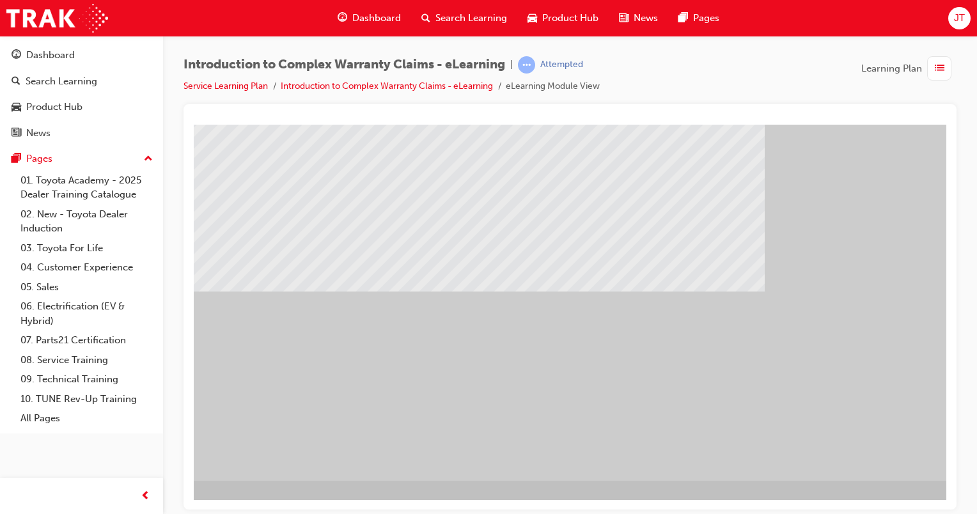
scroll to position [104, 97]
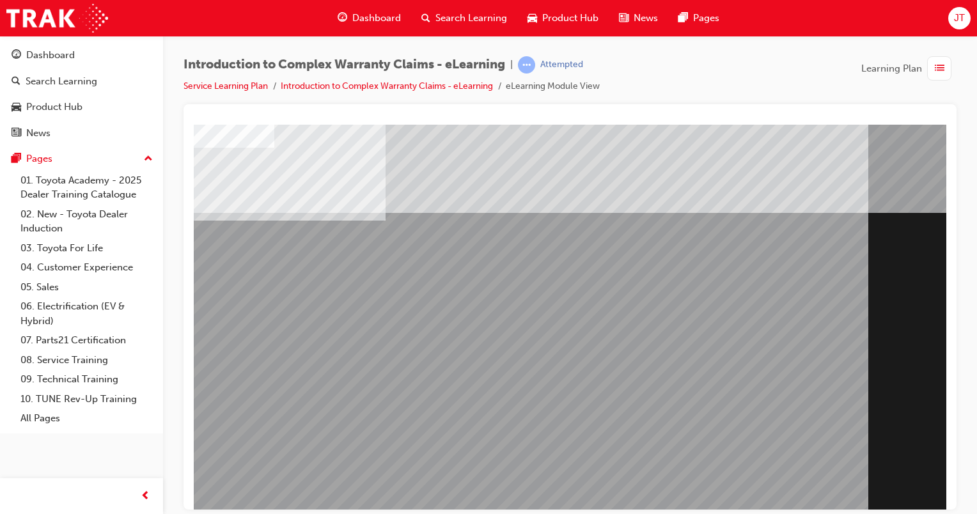
scroll to position [104, 0]
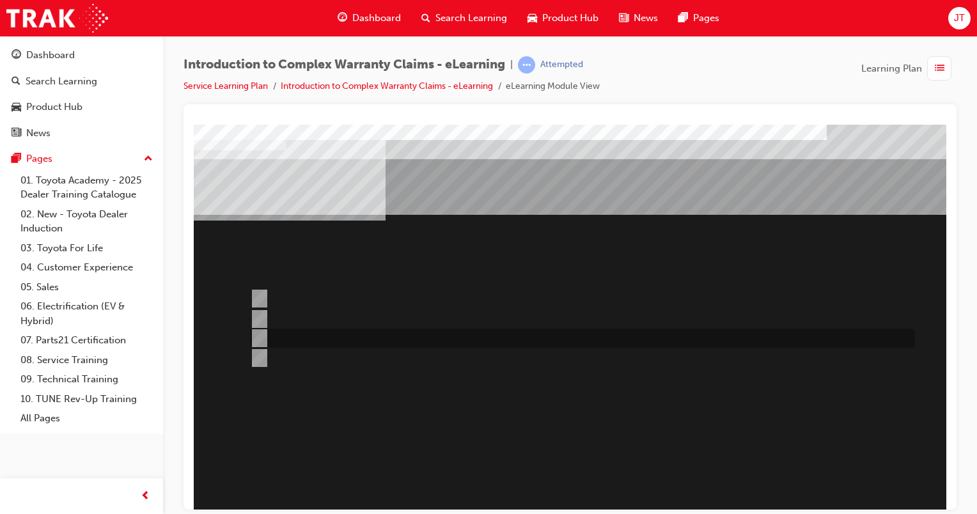
click at [318, 339] on div at bounding box center [579, 338] width 665 height 19
radio input "true"
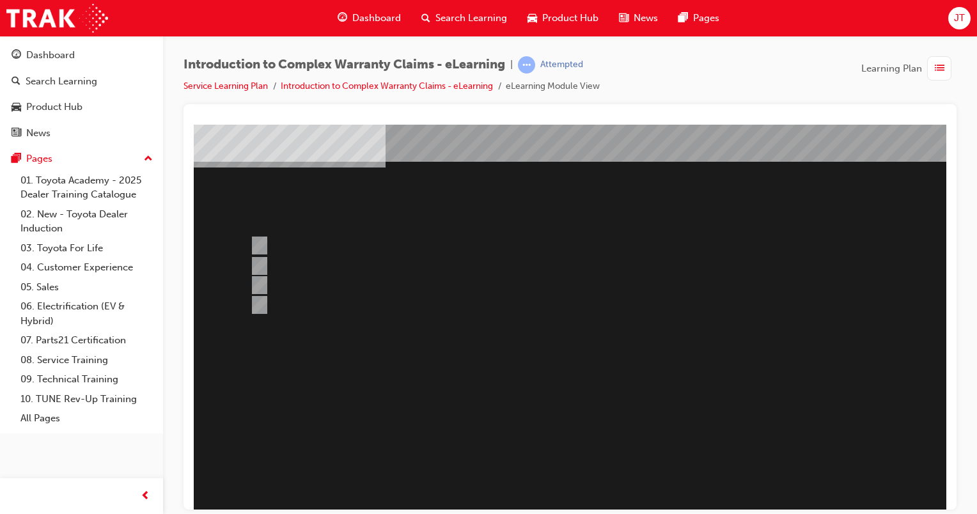
scroll to position [54, 0]
click at [256, 260] on div at bounding box center [629, 300] width 870 height 461
click at [256, 267] on input "The majority of WINPAQ Claims processed are for TSA reimbursement." at bounding box center [257, 265] width 14 height 14
radio input "true"
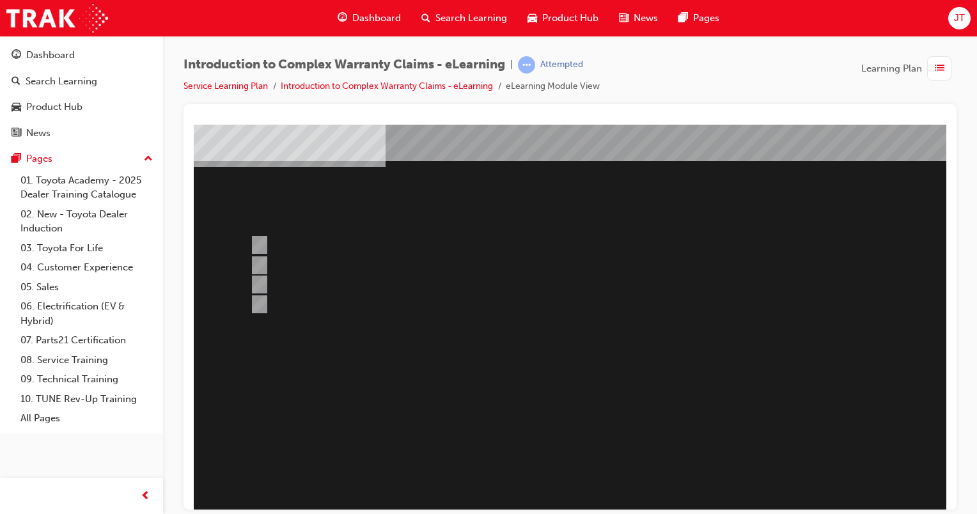
click at [263, 262] on div at bounding box center [629, 300] width 870 height 461
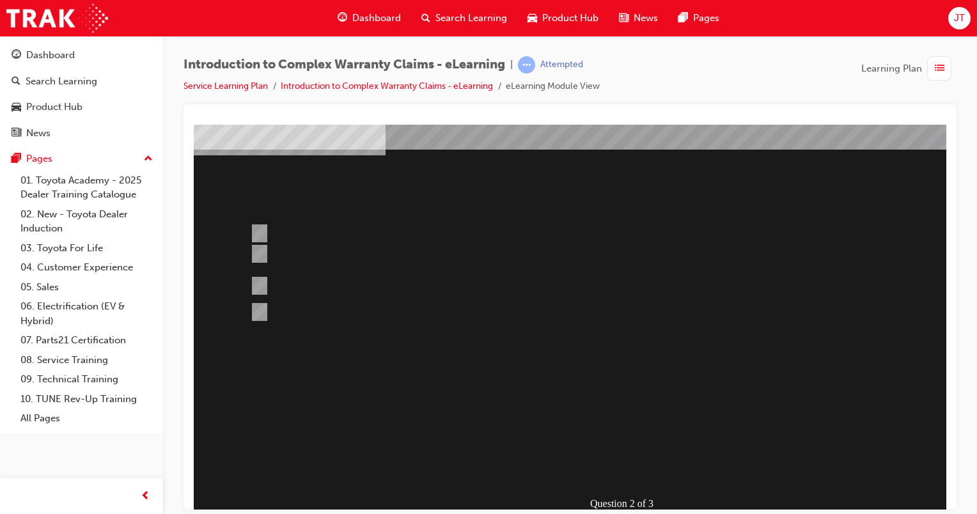
scroll to position [65, 0]
click at [324, 288] on div at bounding box center [579, 286] width 665 height 19
radio input "true"
click at [286, 267] on div at bounding box center [629, 289] width 870 height 461
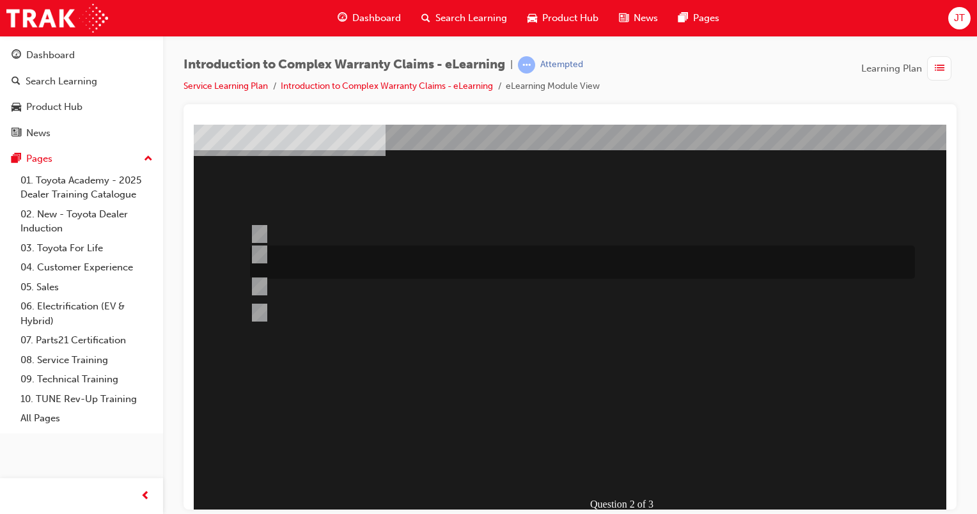
click at [286, 267] on div at bounding box center [579, 262] width 665 height 33
radio input "true"
click at [645, 467] on div at bounding box center [629, 289] width 870 height 461
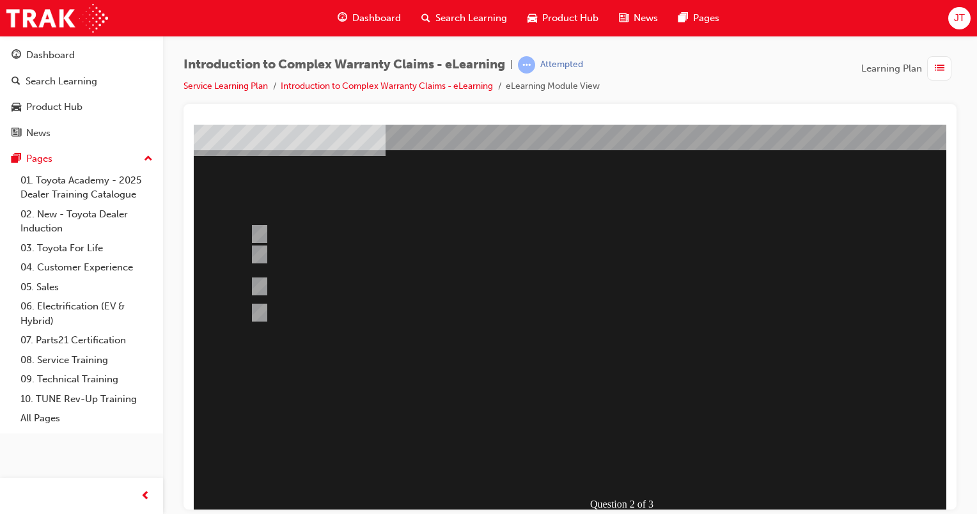
click at [558, 359] on div "Question 2 of 3" at bounding box center [629, 289] width 870 height 461
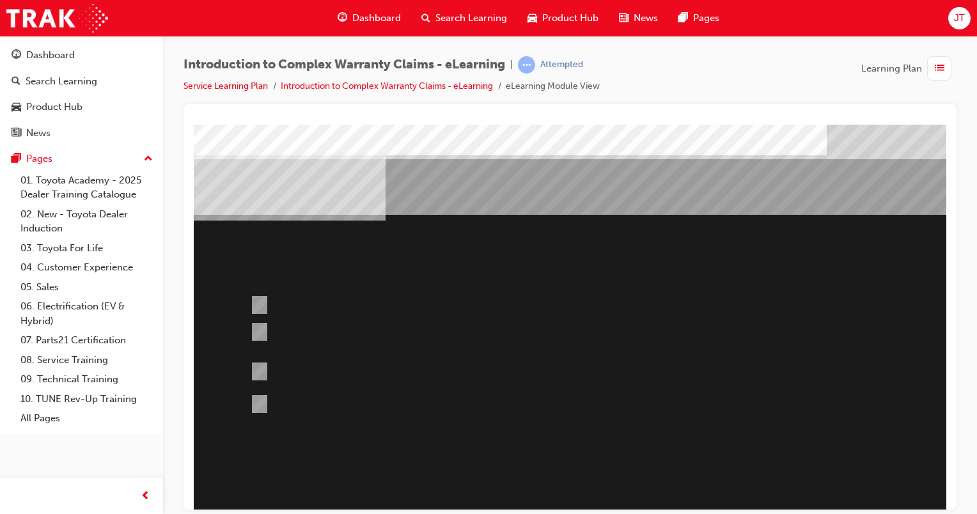
scroll to position [35, 0]
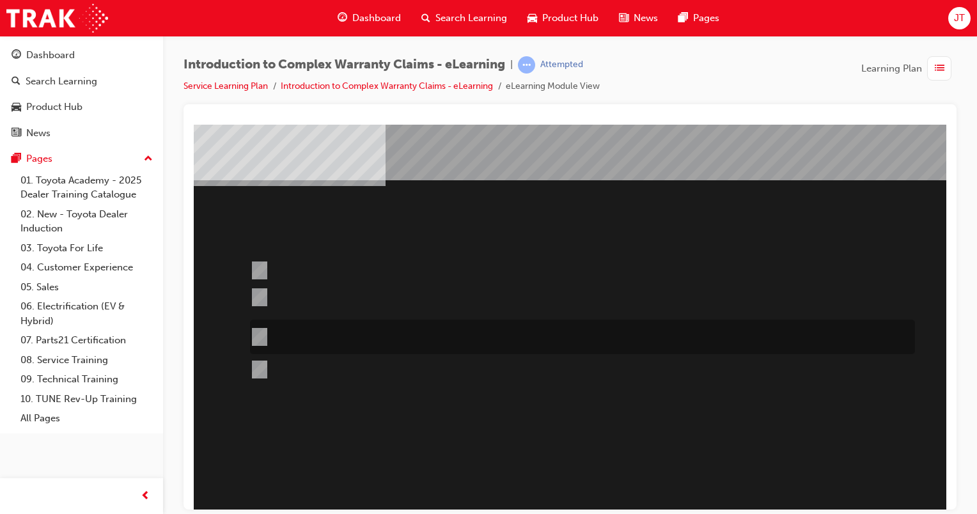
click at [425, 348] on div at bounding box center [579, 337] width 665 height 35
radio input "true"
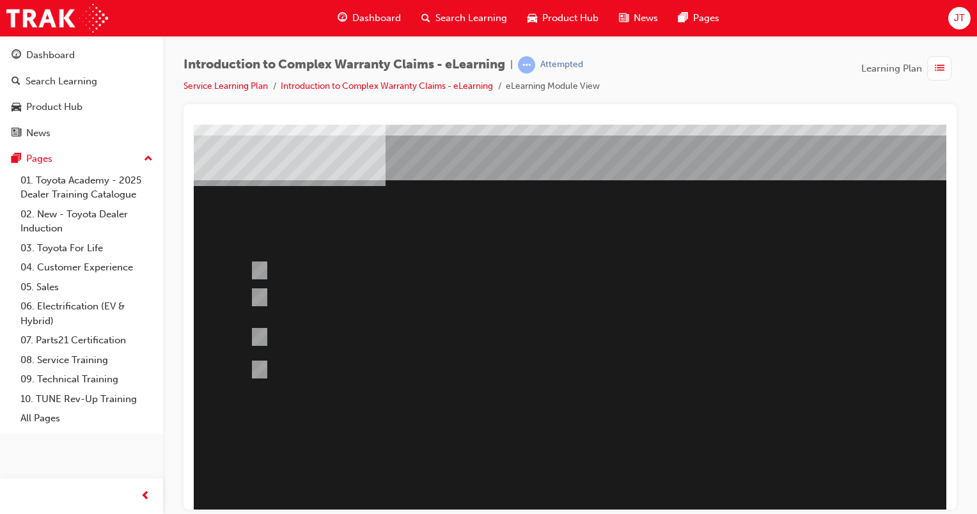
click at [631, 492] on div at bounding box center [629, 320] width 870 height 461
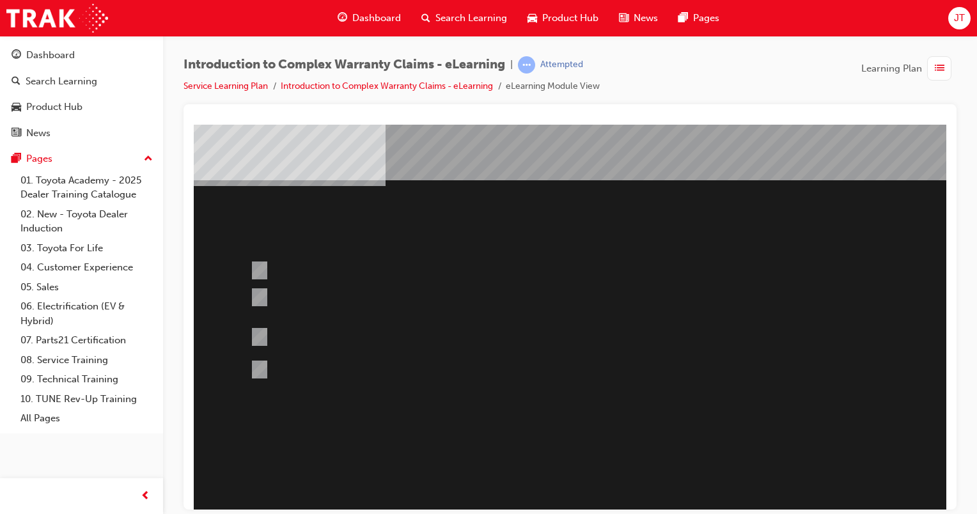
click at [621, 395] on div "Question 3 of 3" at bounding box center [629, 320] width 870 height 461
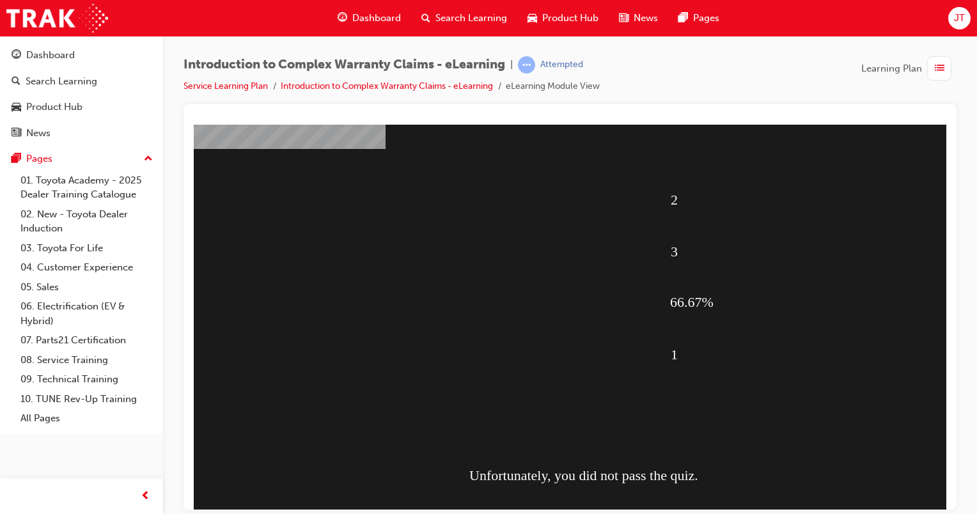
scroll to position [74, 0]
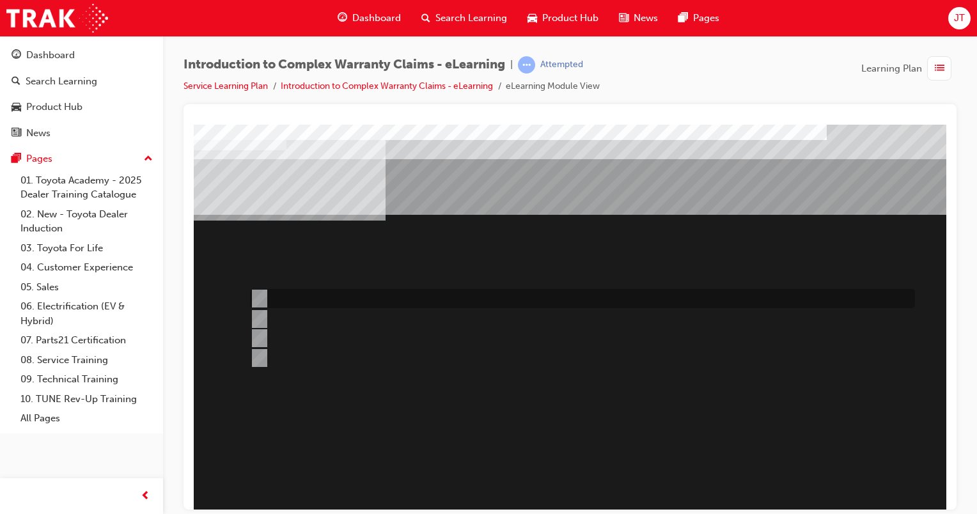
click at [354, 299] on div at bounding box center [579, 298] width 665 height 19
radio input "true"
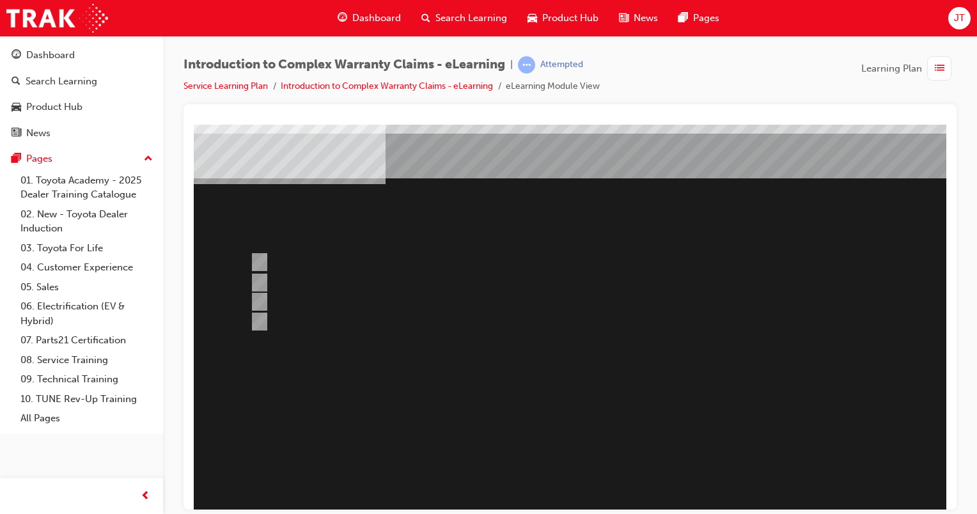
click at [627, 457] on div at bounding box center [629, 318] width 870 height 461
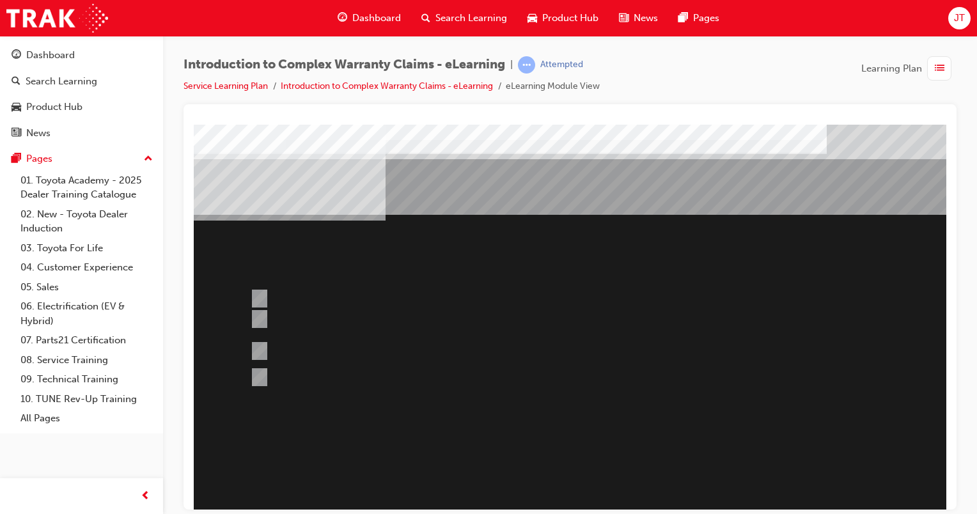
scroll to position [0, 0]
click at [440, 324] on div at bounding box center [579, 326] width 665 height 33
radio input "true"
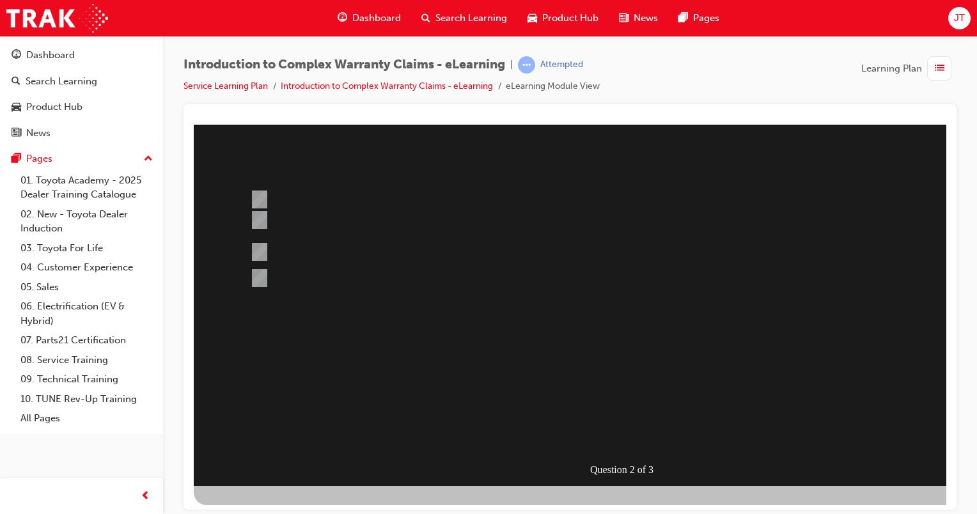
click at [610, 371] on div at bounding box center [629, 255] width 870 height 461
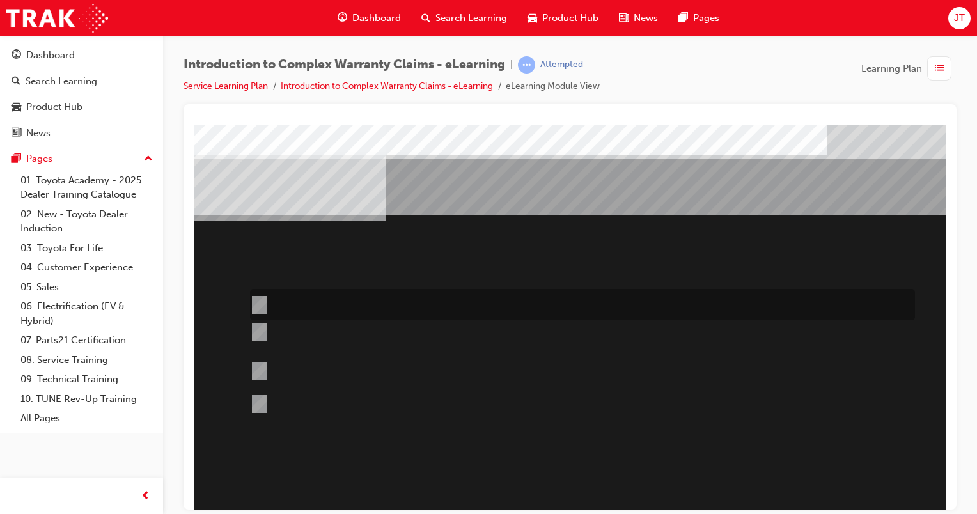
scroll to position [33, 0]
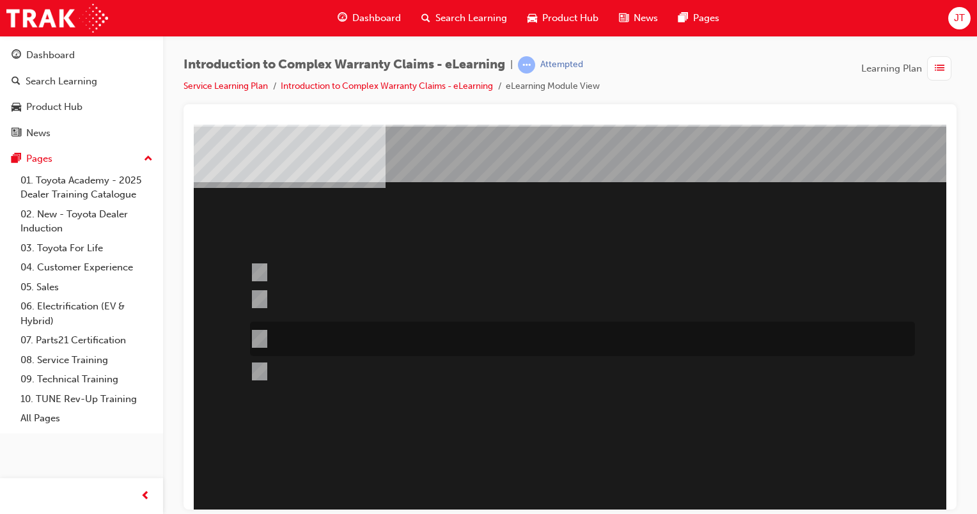
click at [586, 336] on div at bounding box center [579, 339] width 665 height 35
radio input "true"
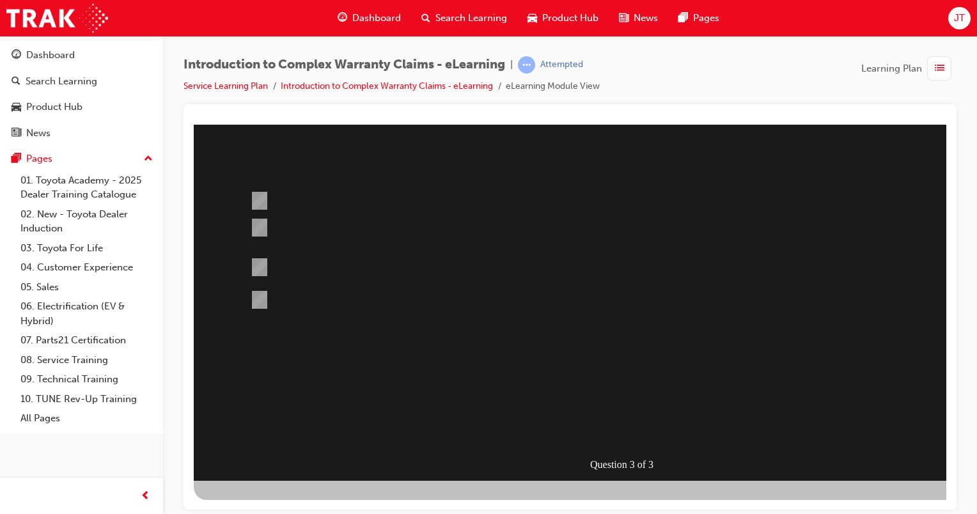
click at [614, 311] on div at bounding box center [629, 250] width 870 height 461
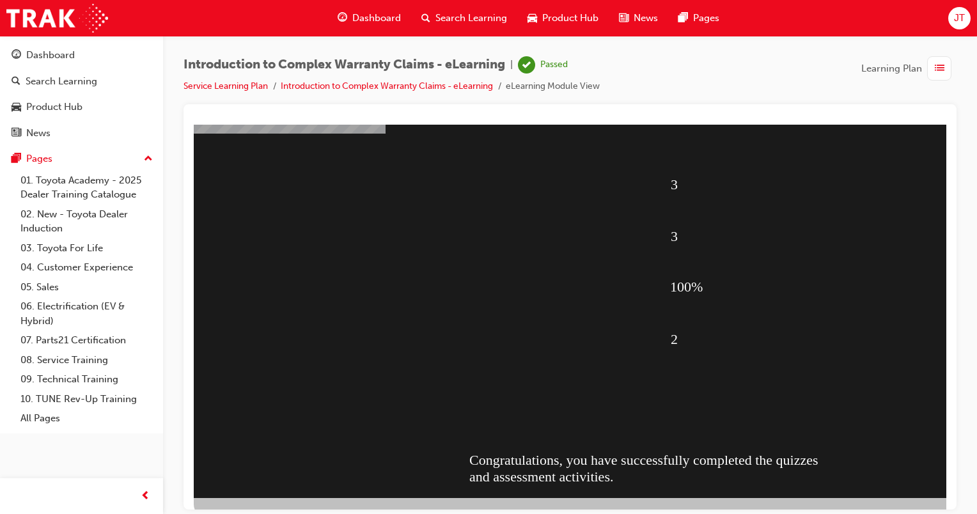
scroll to position [93, 0]
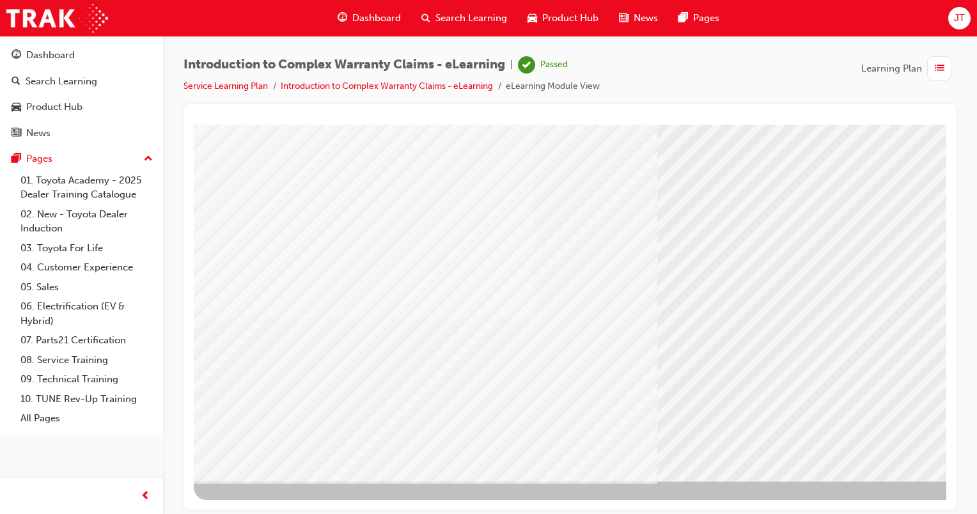
scroll to position [104, 127]
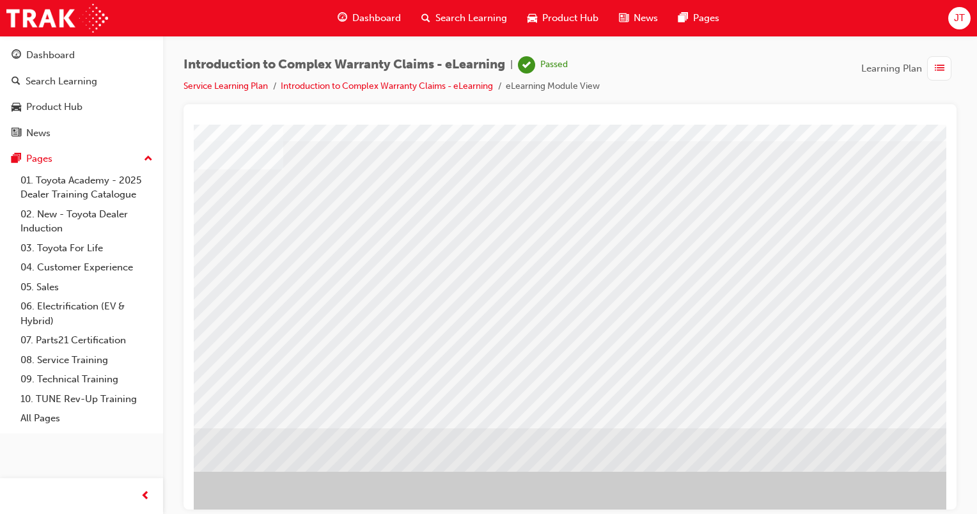
scroll to position [104, 102]
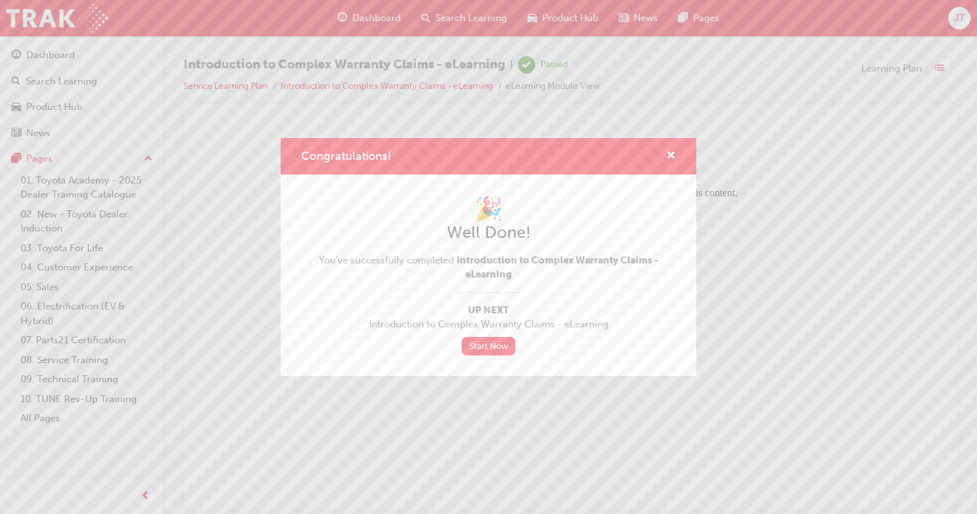
scroll to position [0, 0]
click at [670, 151] on span "cross-icon" at bounding box center [671, 157] width 10 height 12
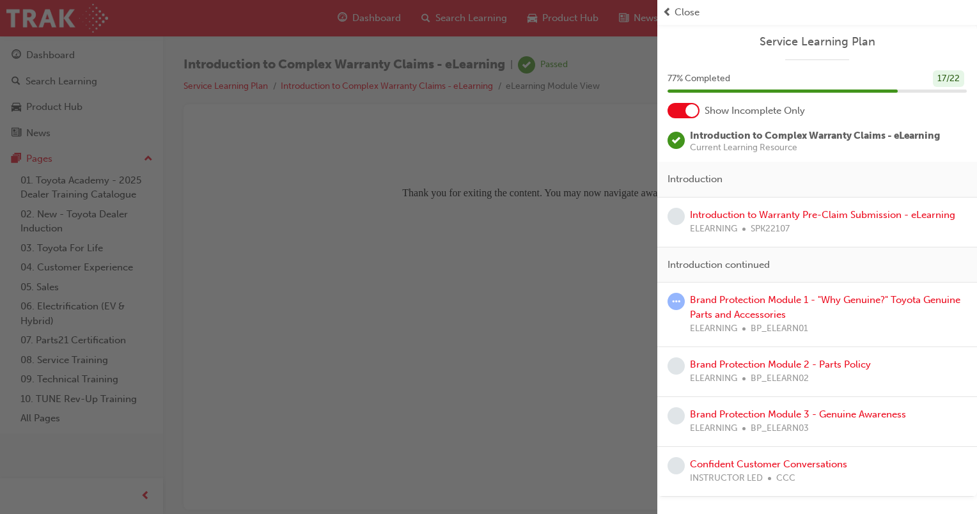
click at [555, 198] on div "button" at bounding box center [328, 257] width 657 height 514
